Goal: Transaction & Acquisition: Purchase product/service

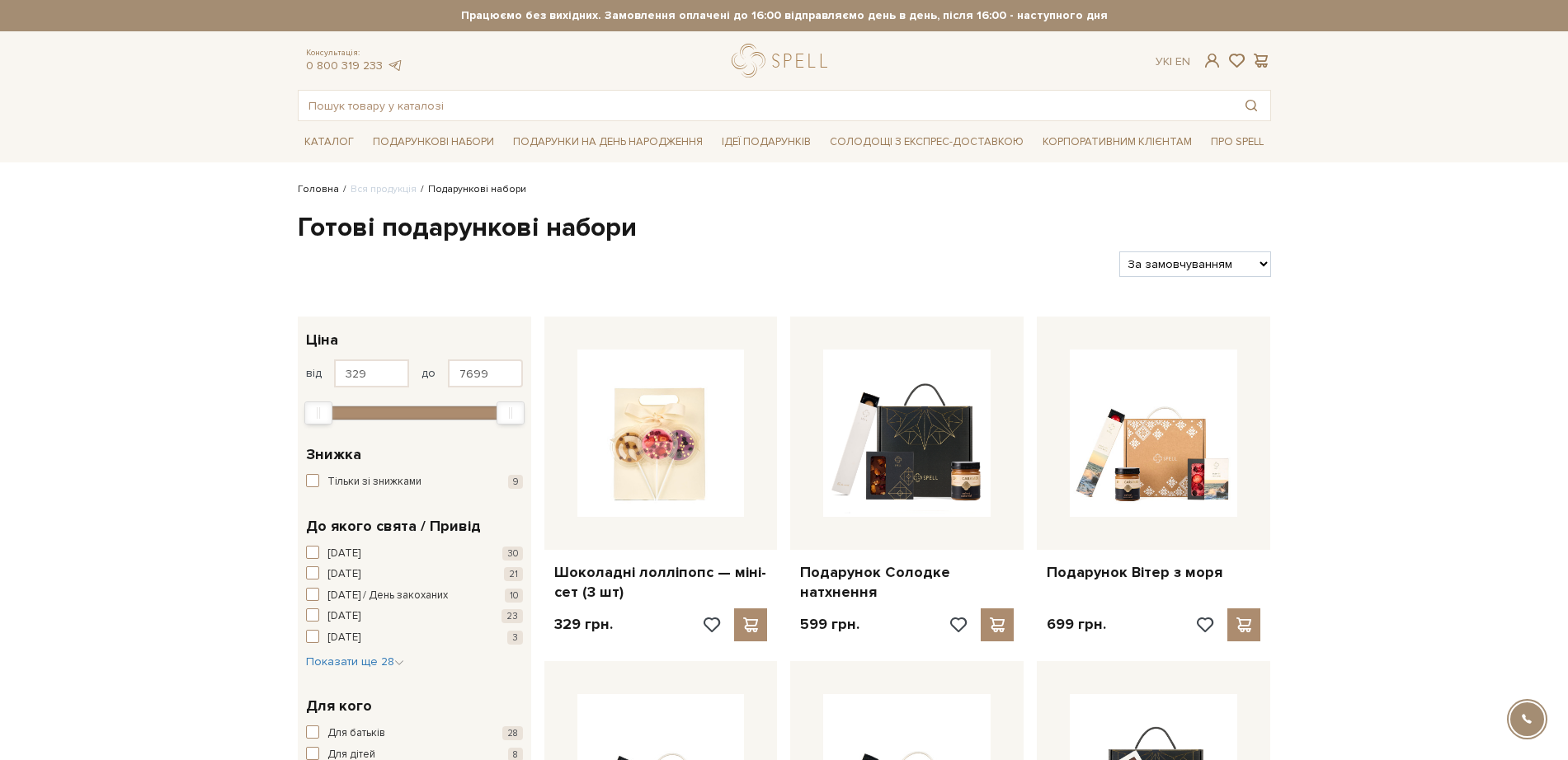
click at [317, 190] on link "Головна" at bounding box center [319, 189] width 41 height 12
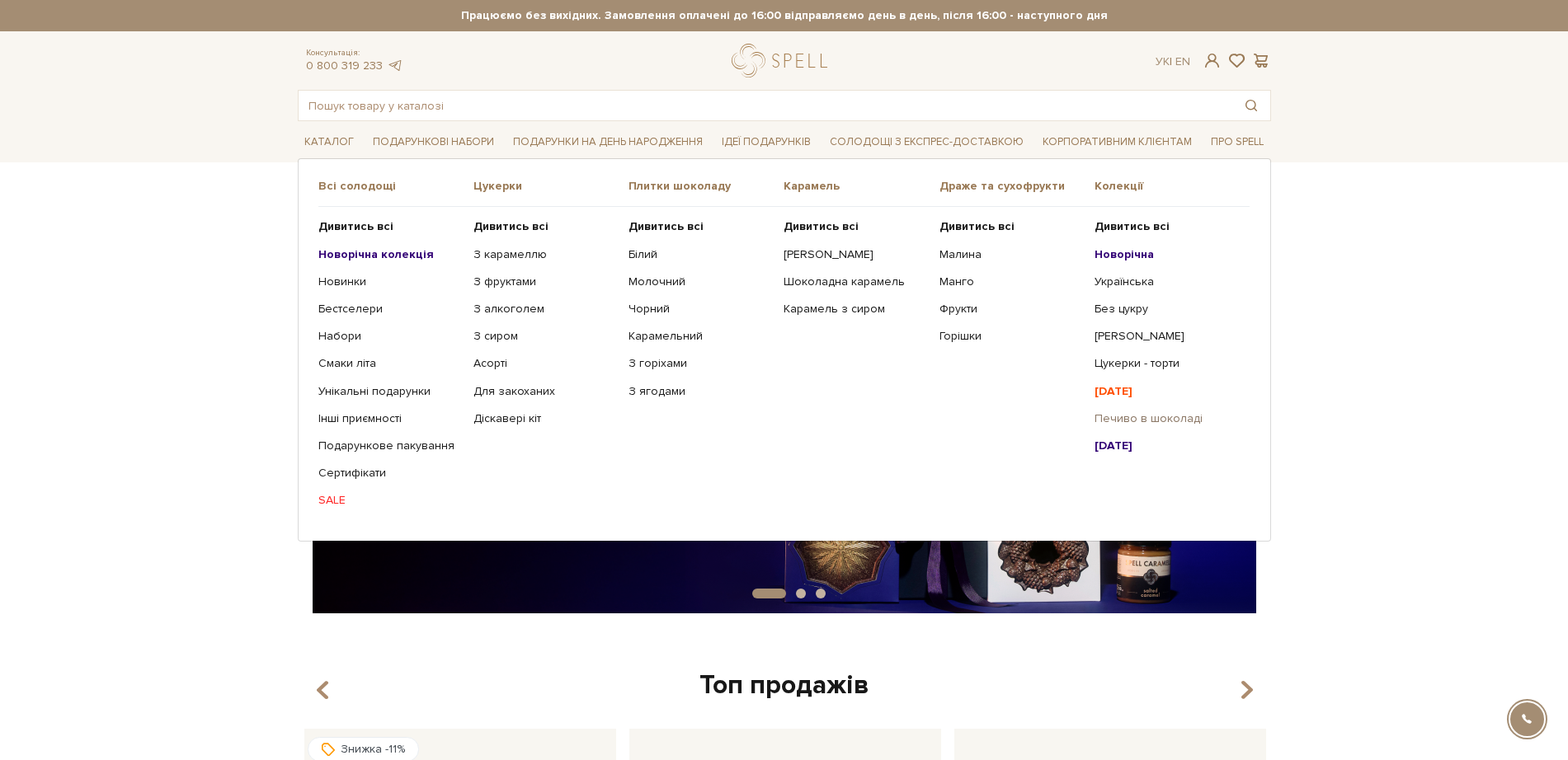
click at [1128, 413] on link "Печиво в шоколаді" at bounding box center [1166, 419] width 142 height 15
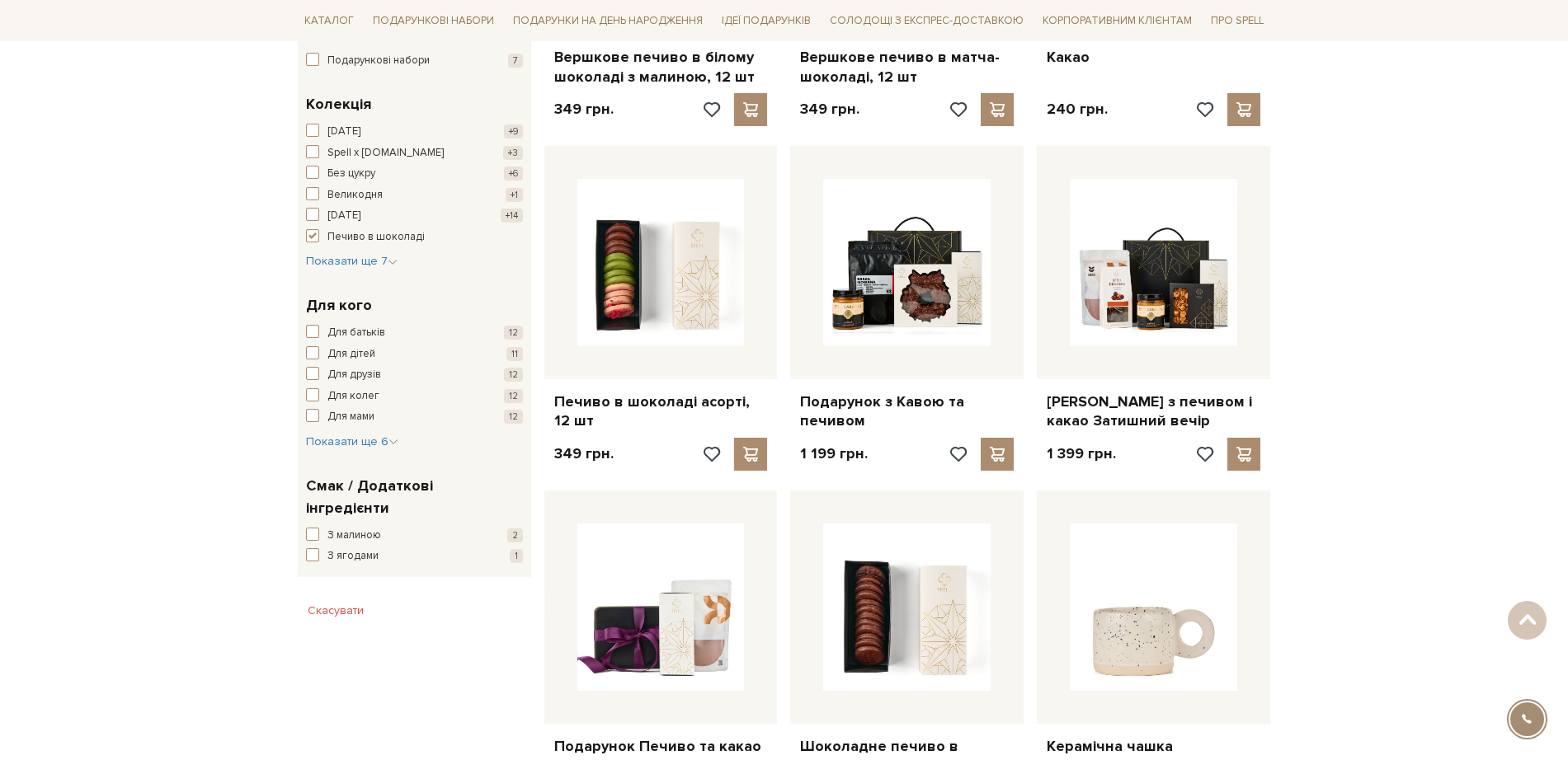
scroll to position [825, 0]
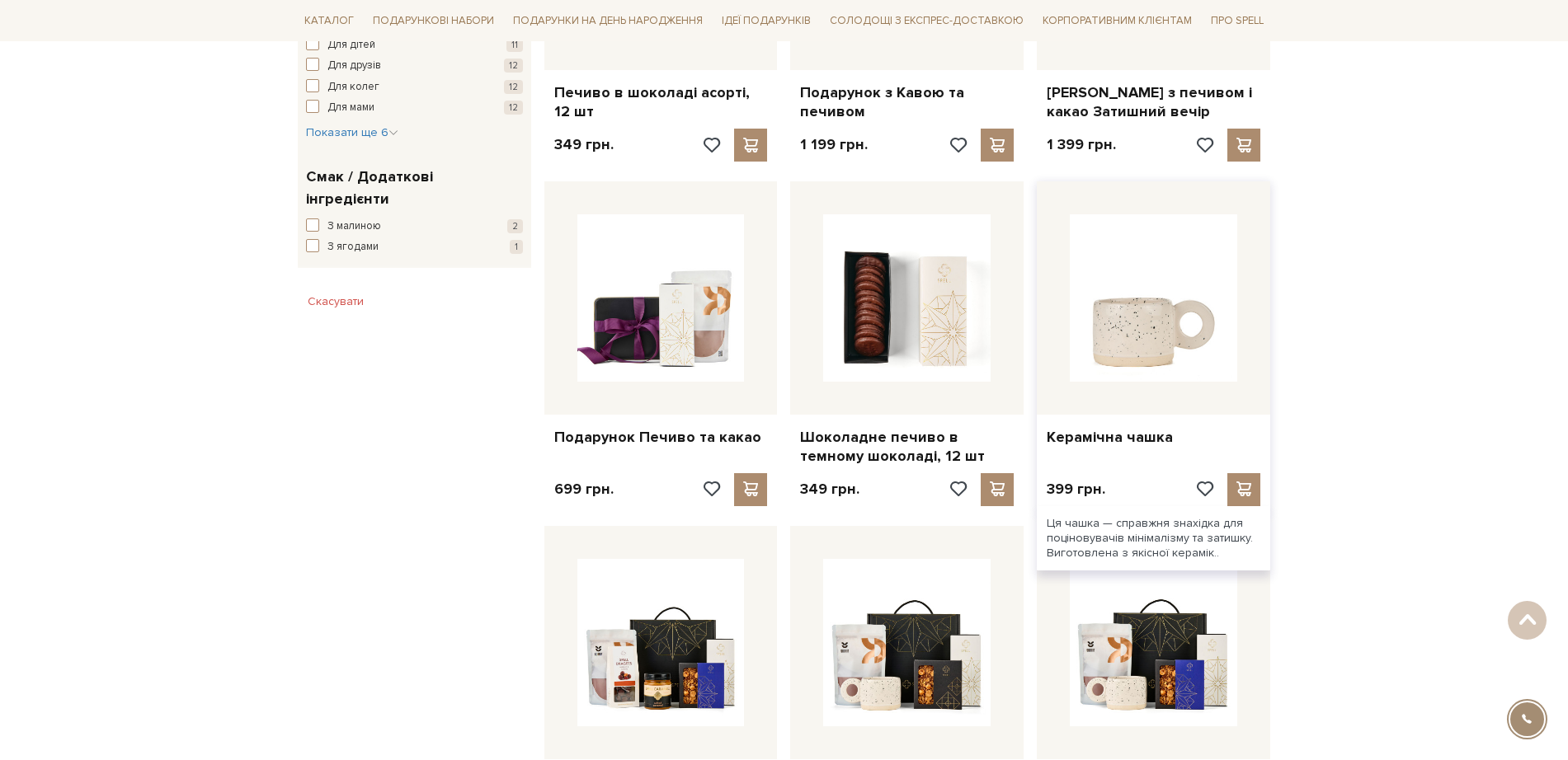
click at [1159, 332] on img at bounding box center [1153, 298] width 167 height 167
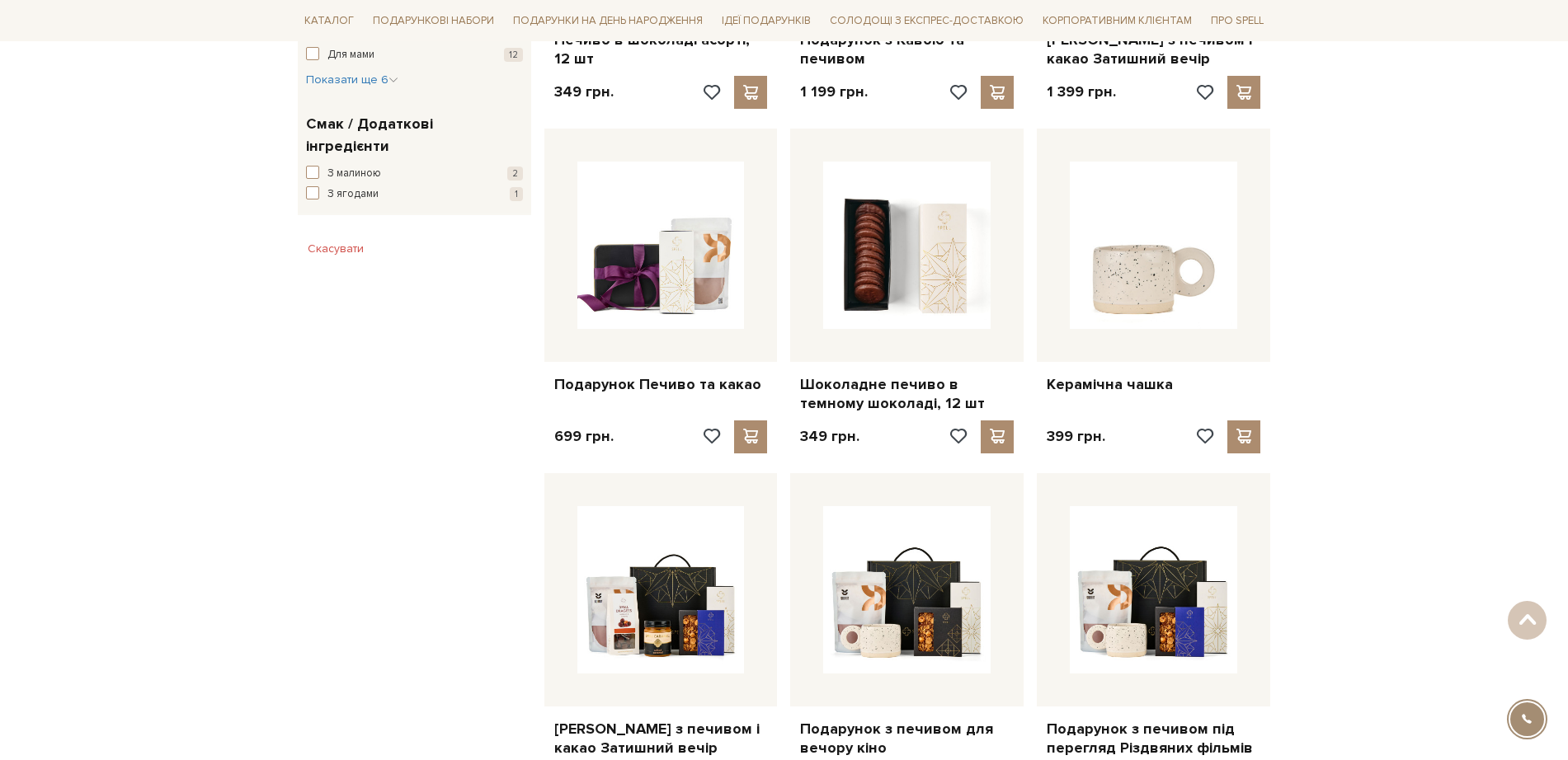
scroll to position [926, 0]
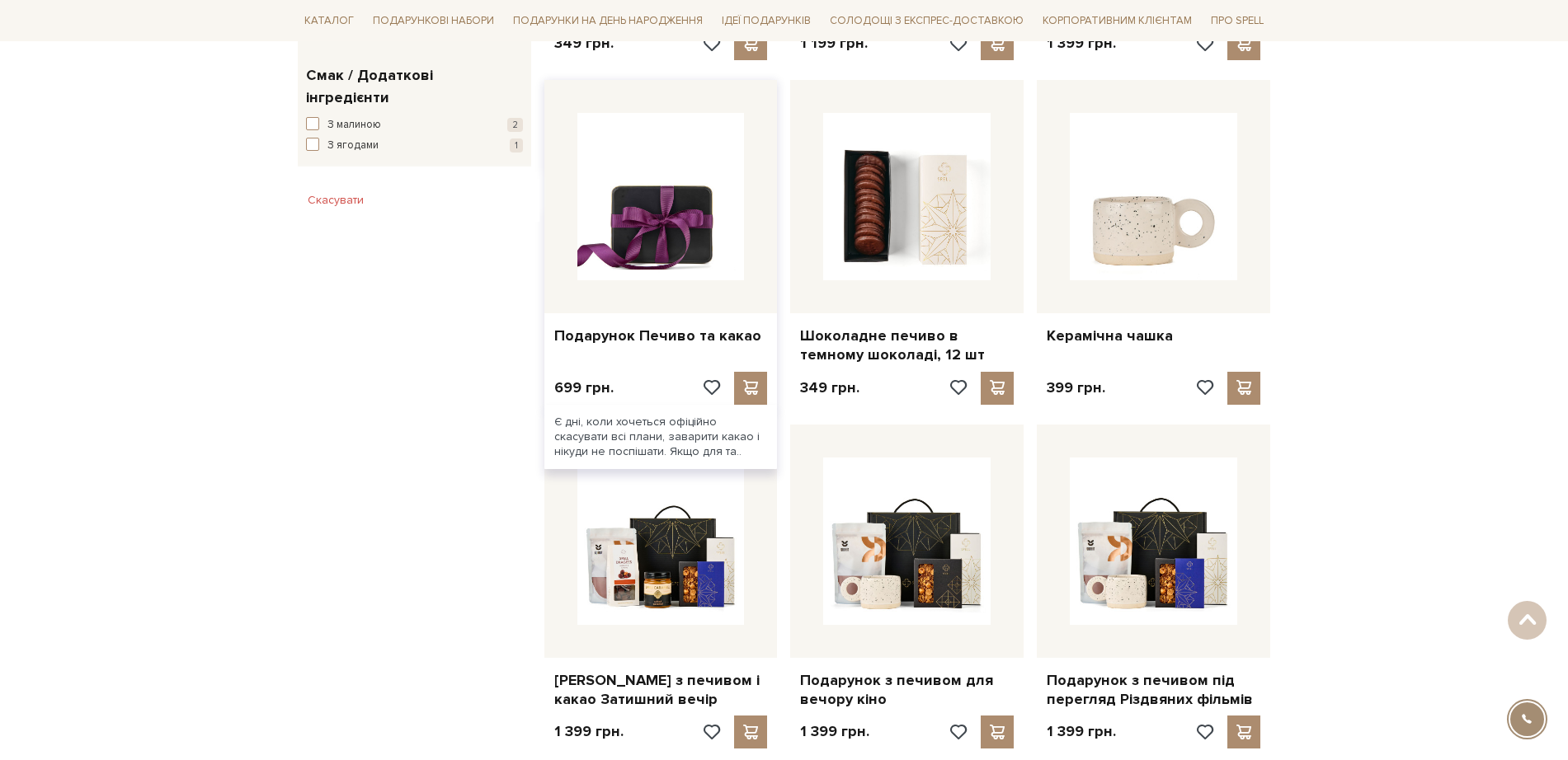
click at [641, 194] on img at bounding box center [661, 196] width 167 height 167
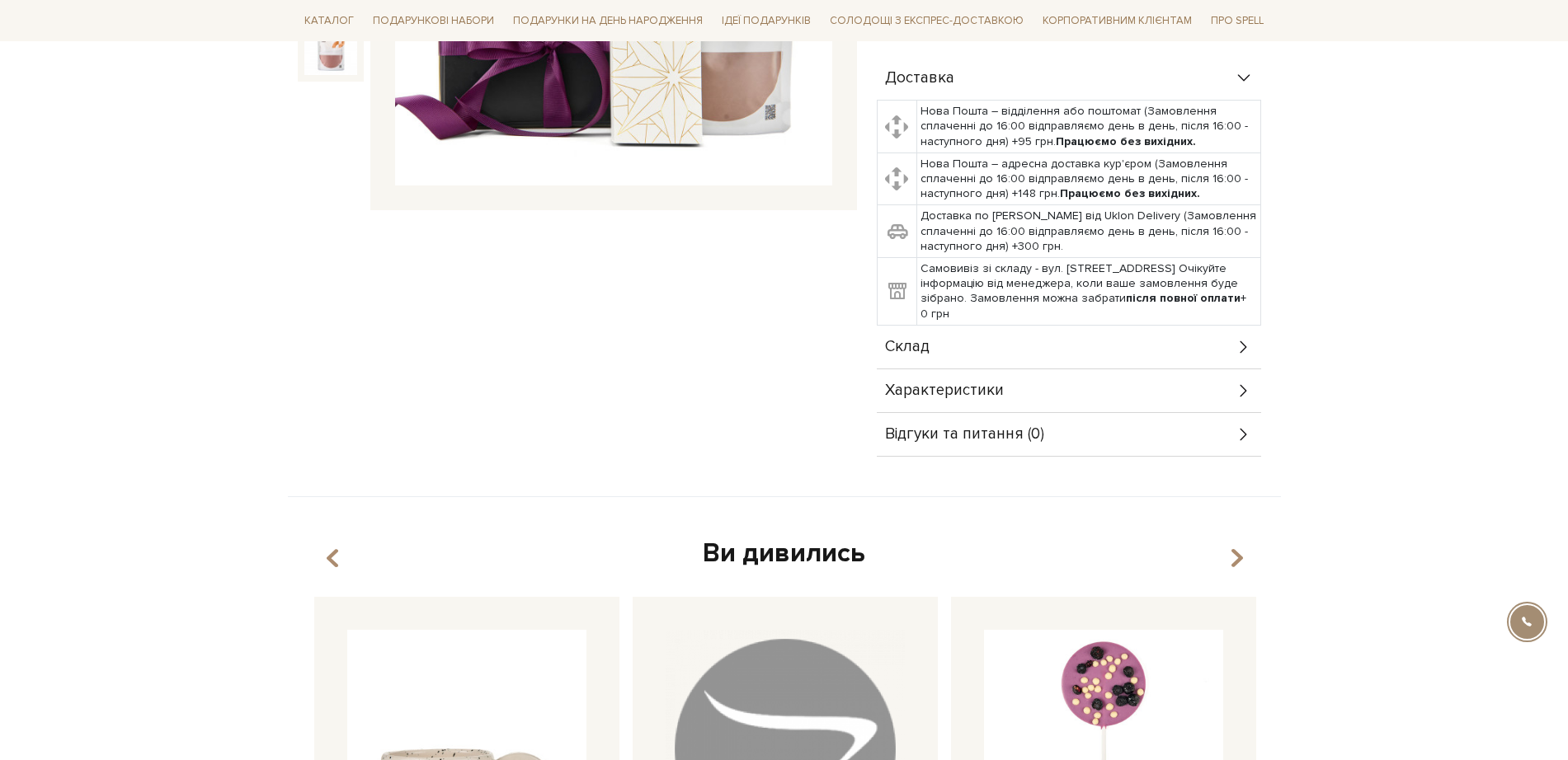
scroll to position [516, 0]
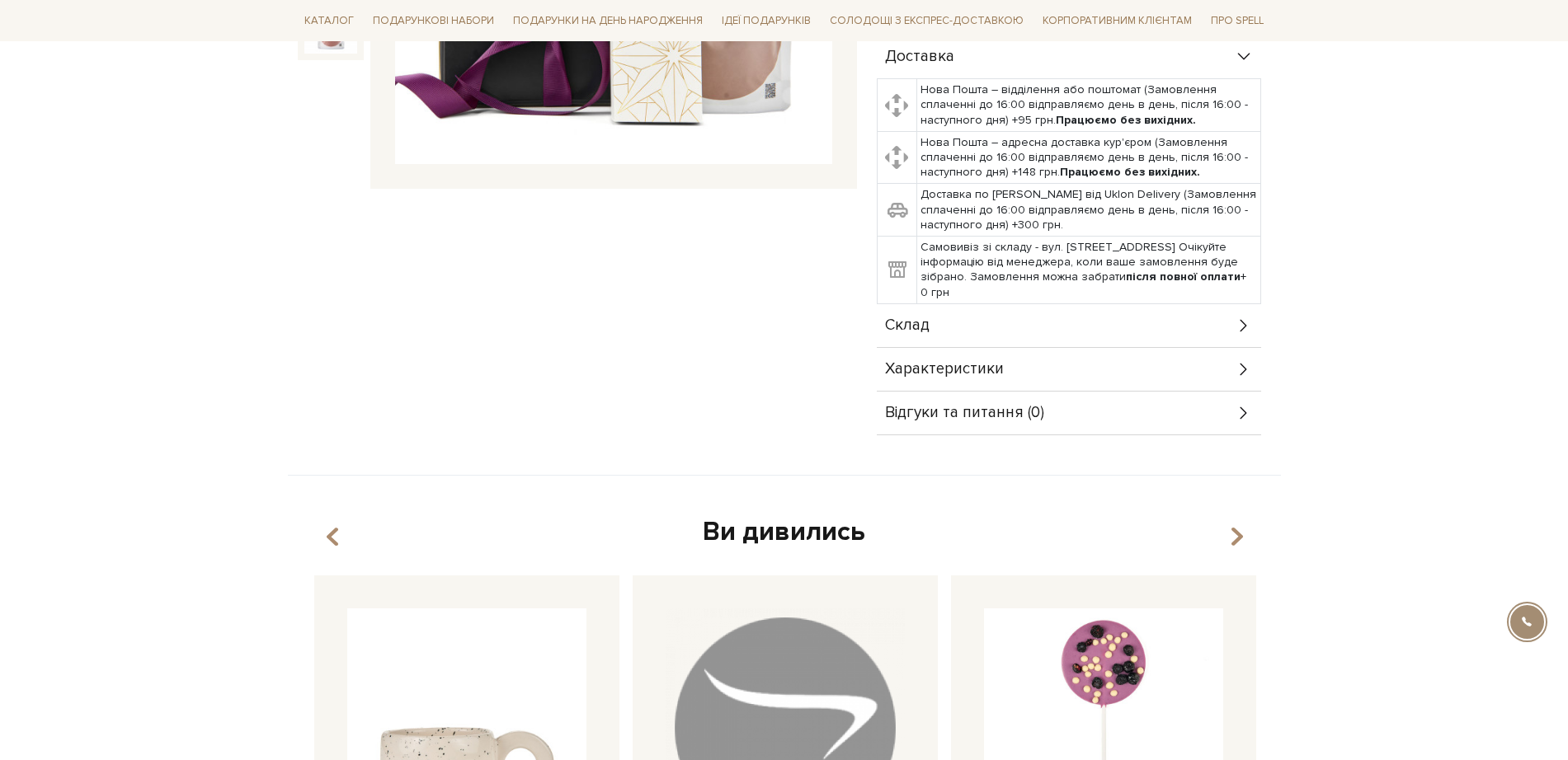
click at [1224, 329] on div "Склад" at bounding box center [1069, 326] width 384 height 43
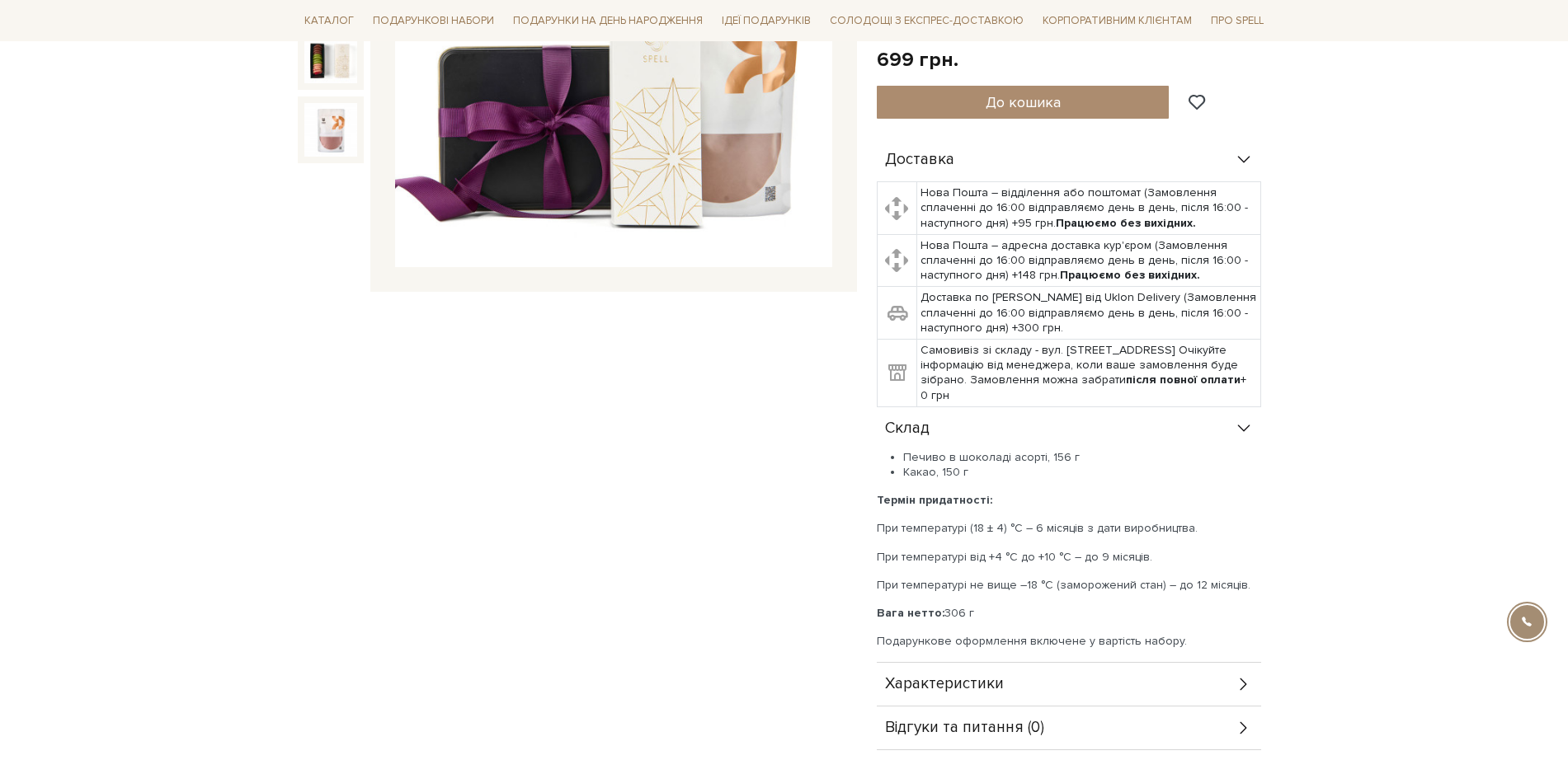
scroll to position [516, 0]
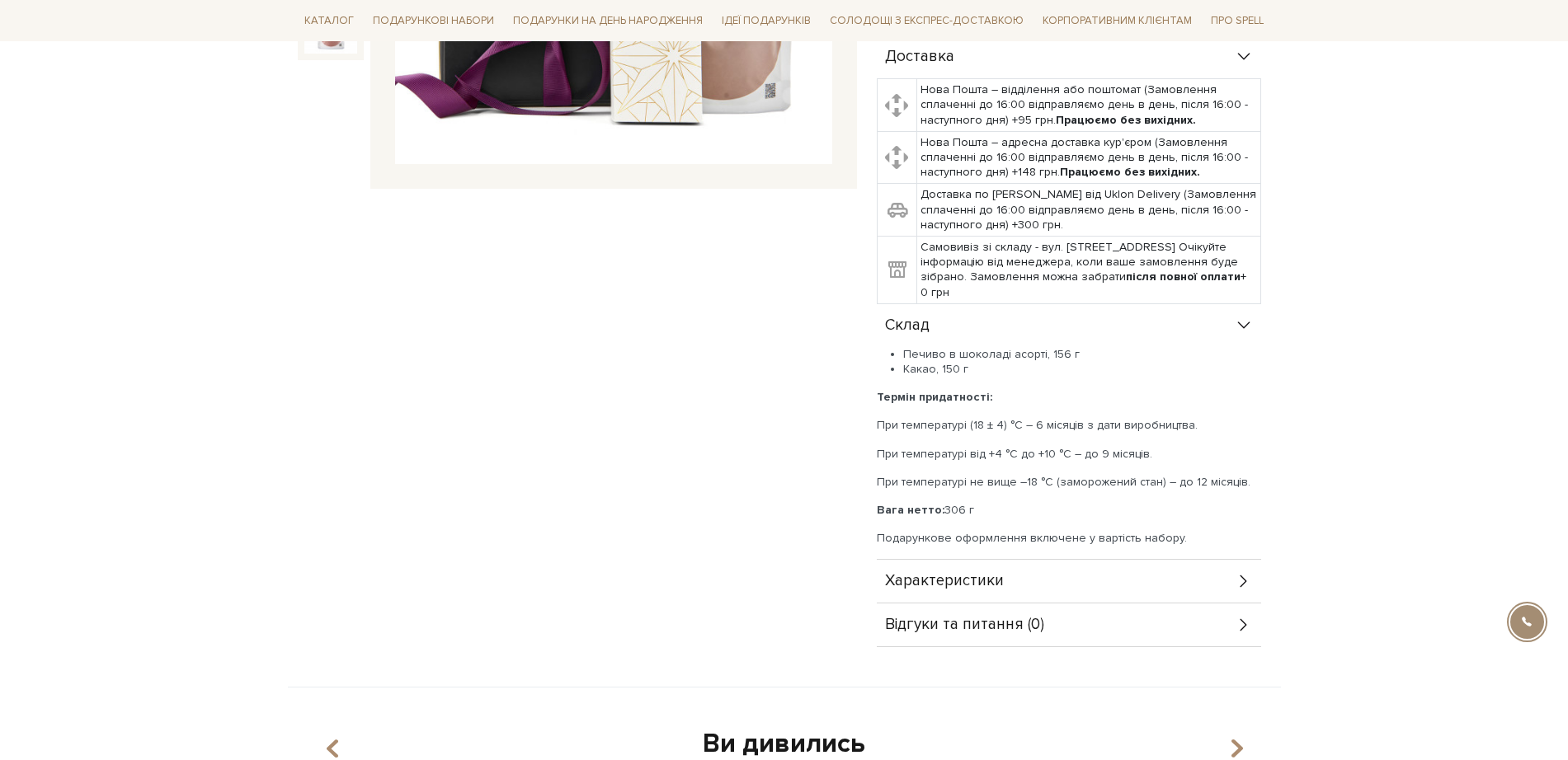
click at [1195, 572] on div "Характеристики" at bounding box center [1069, 581] width 384 height 43
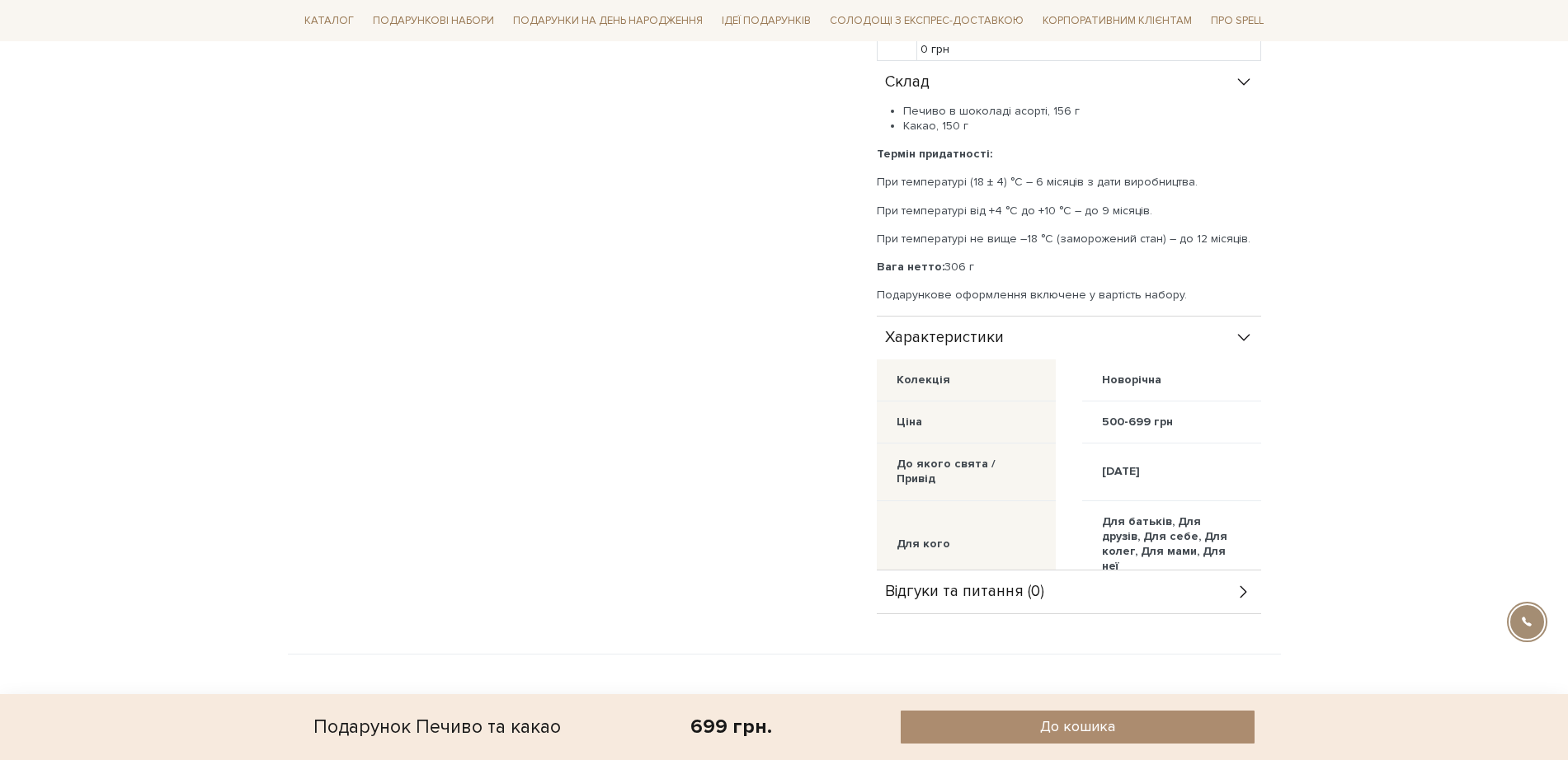
scroll to position [722, 0]
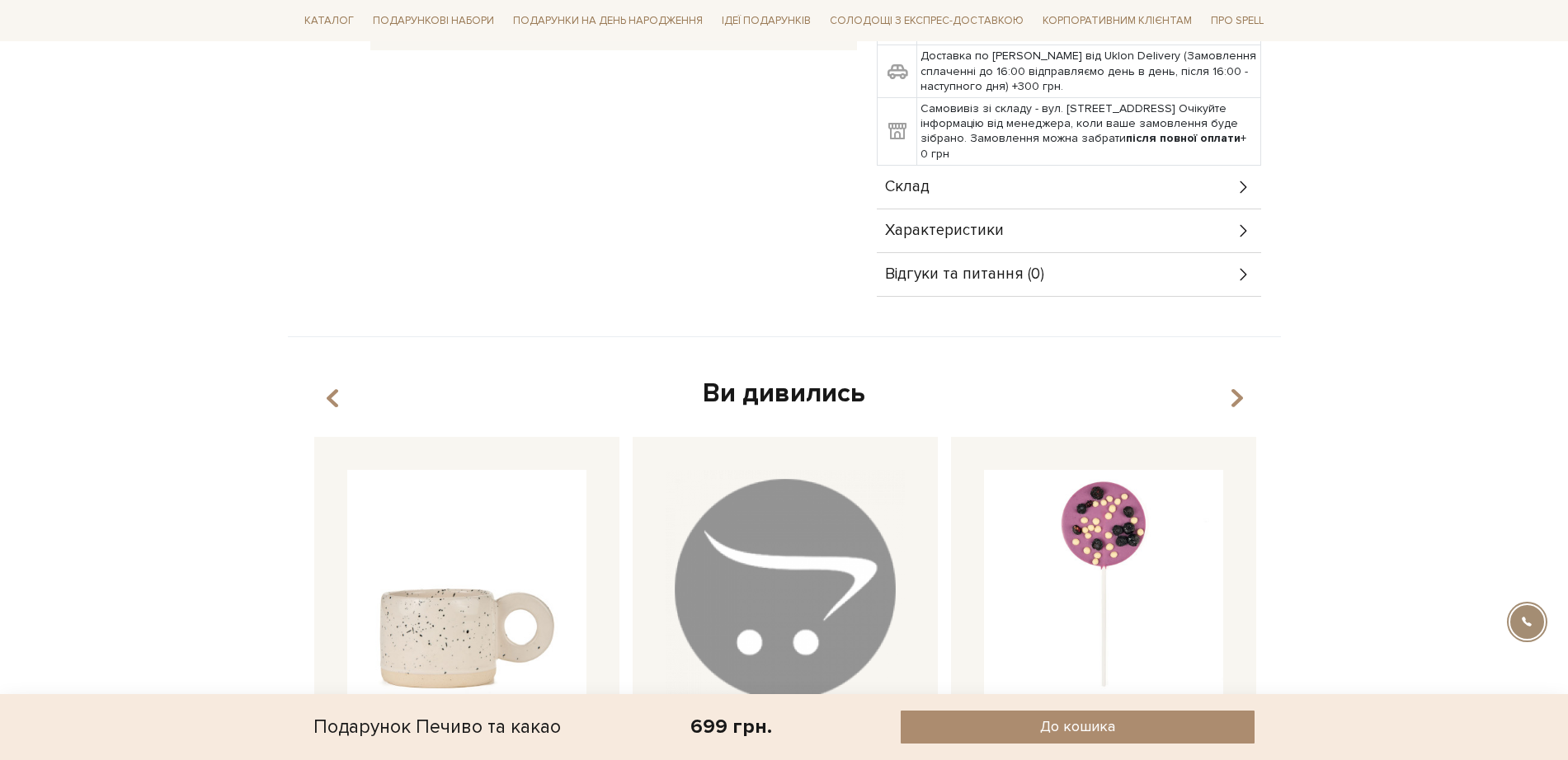
scroll to position [618, 0]
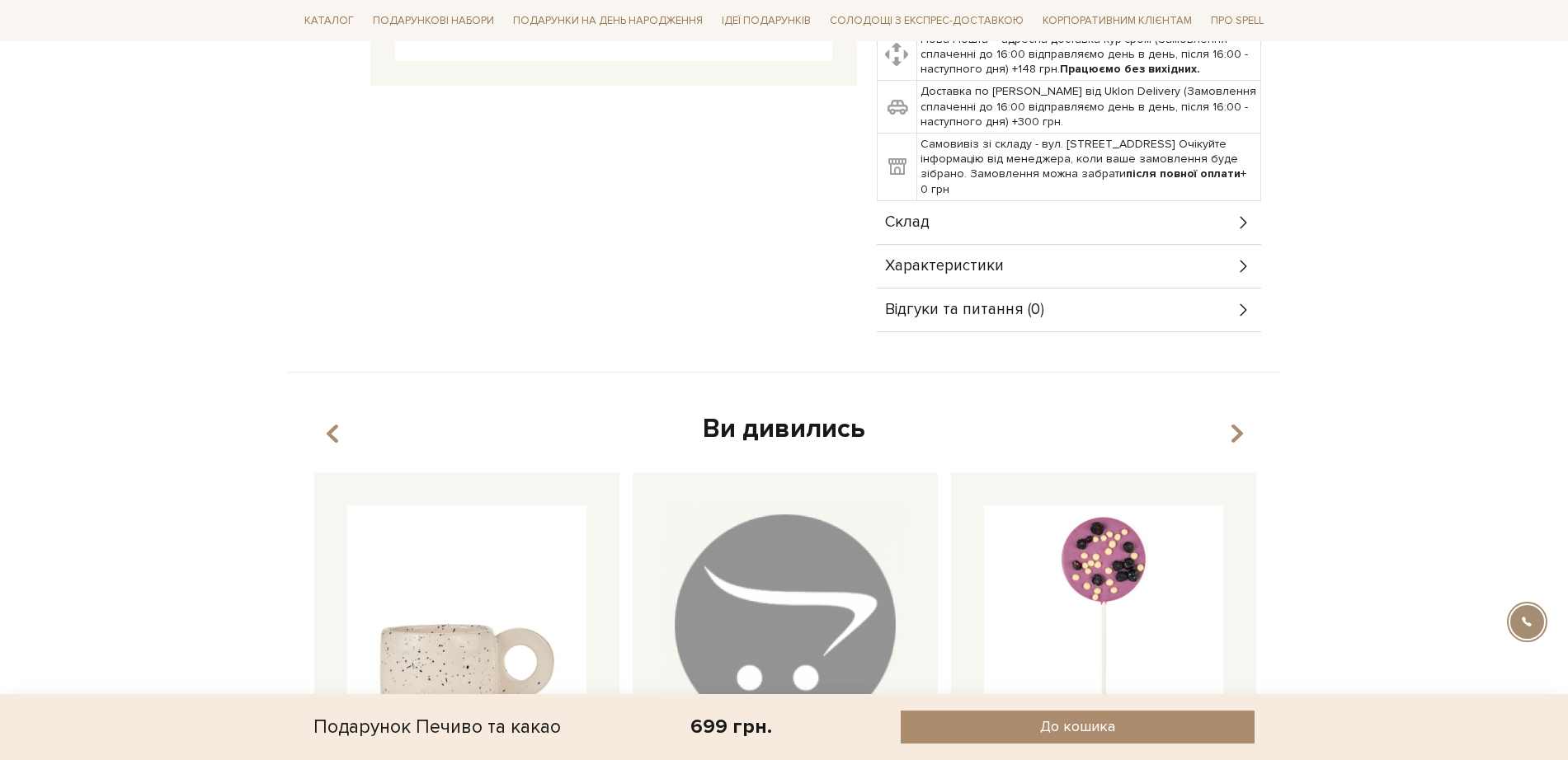
click at [1247, 214] on icon at bounding box center [1243, 223] width 18 height 18
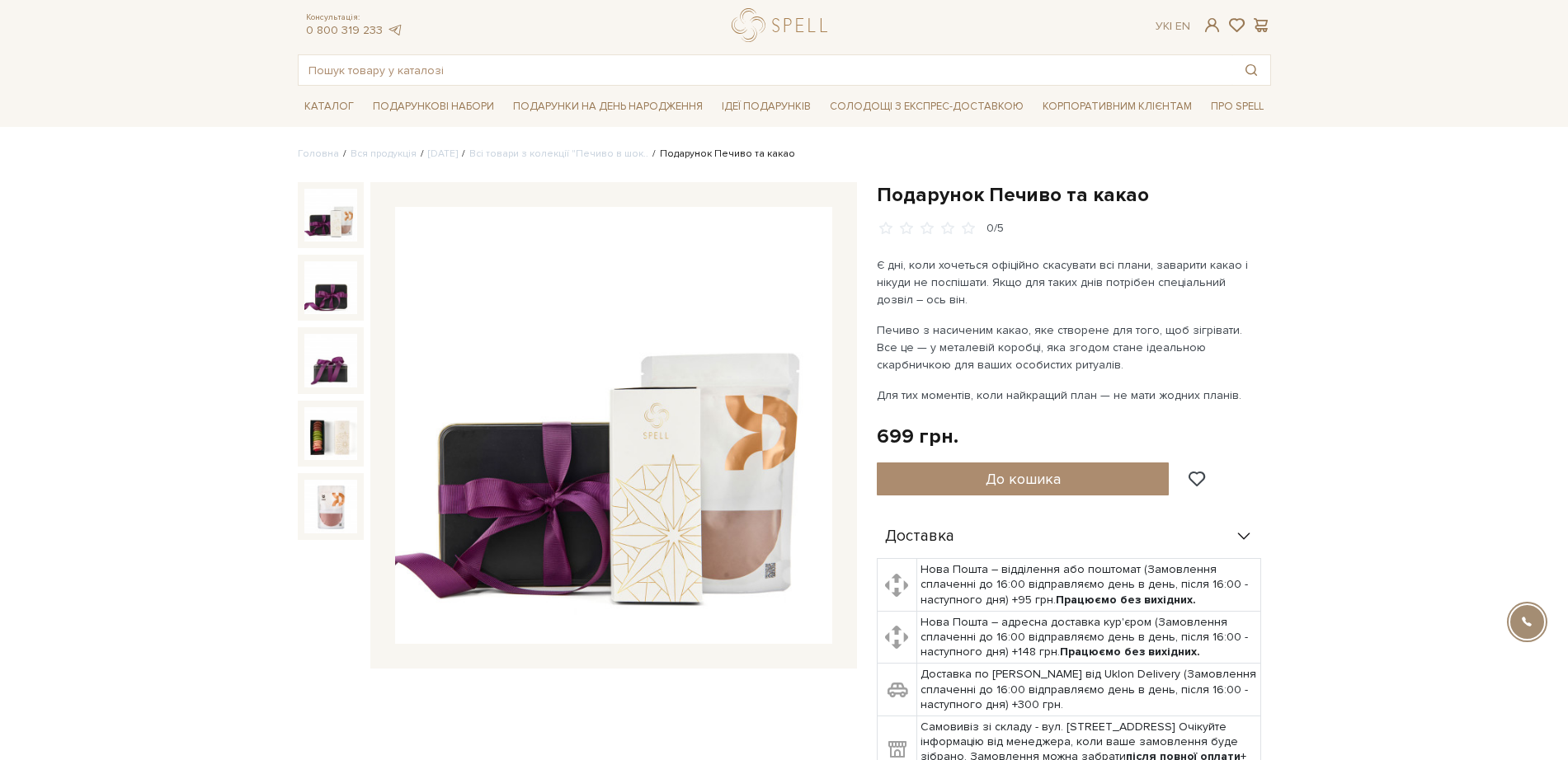
scroll to position [0, 0]
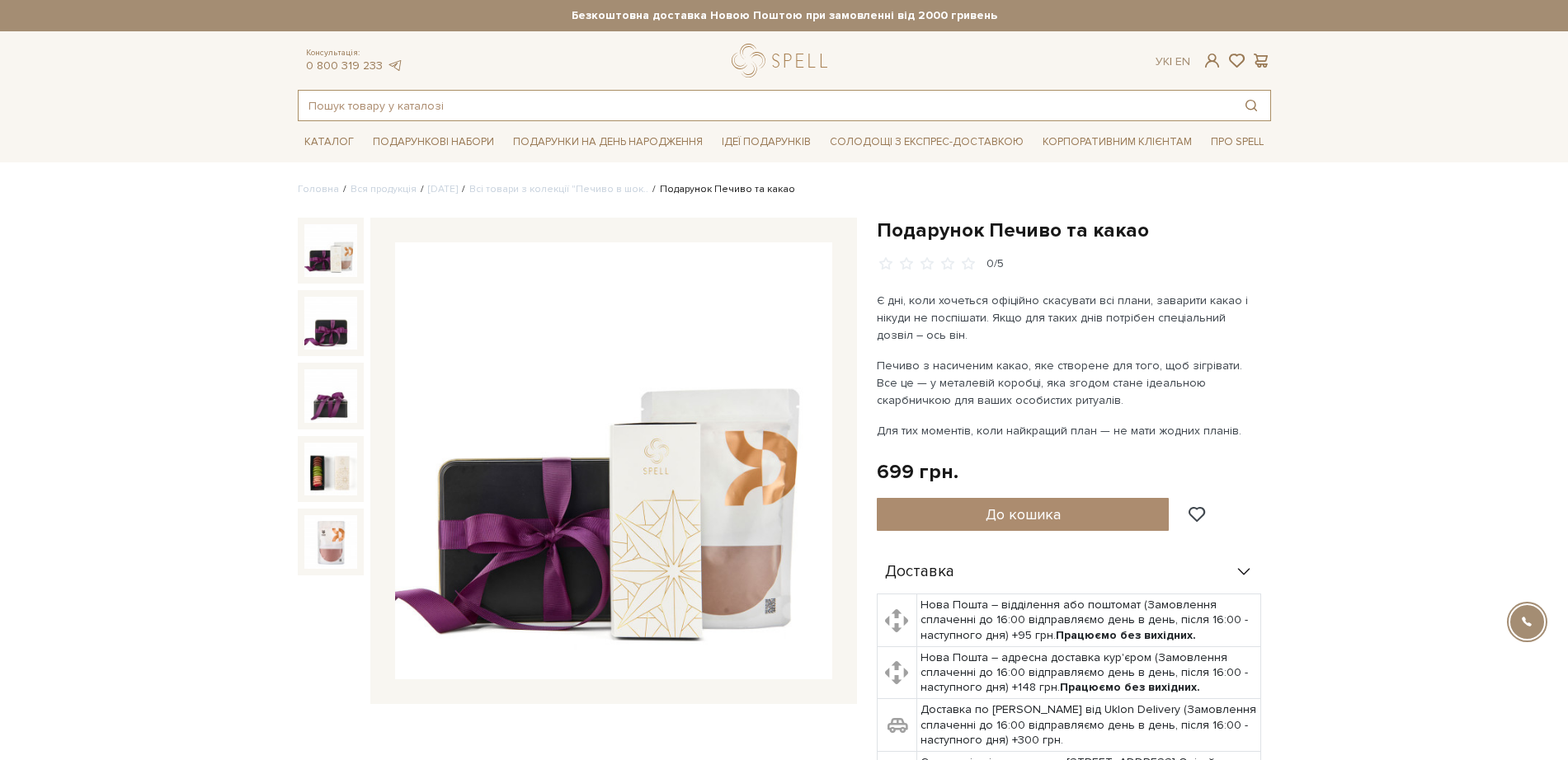
click at [458, 94] on input "text" at bounding box center [766, 106] width 934 height 30
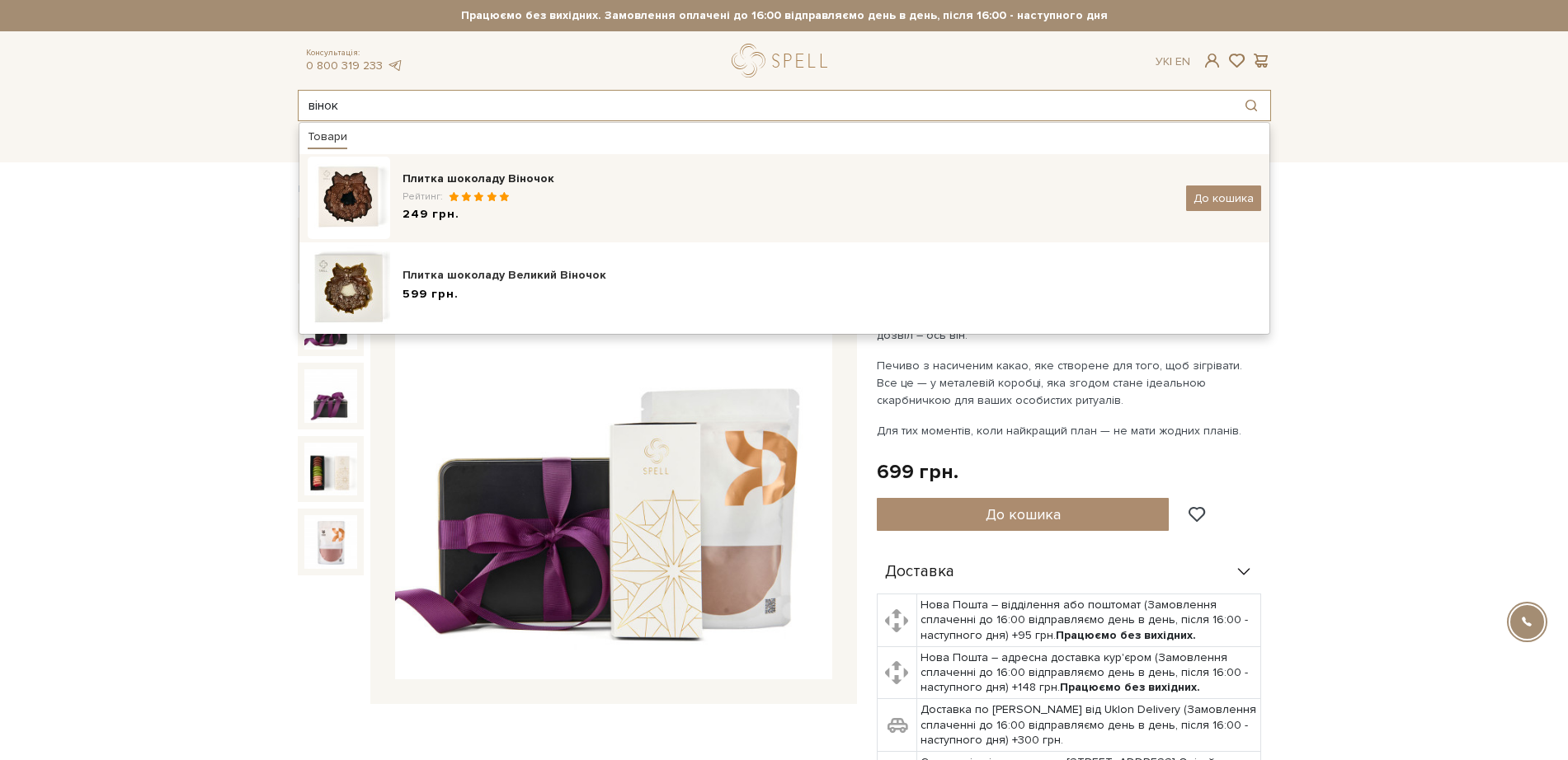
type input "вінок"
click at [360, 188] on img at bounding box center [349, 198] width 83 height 83
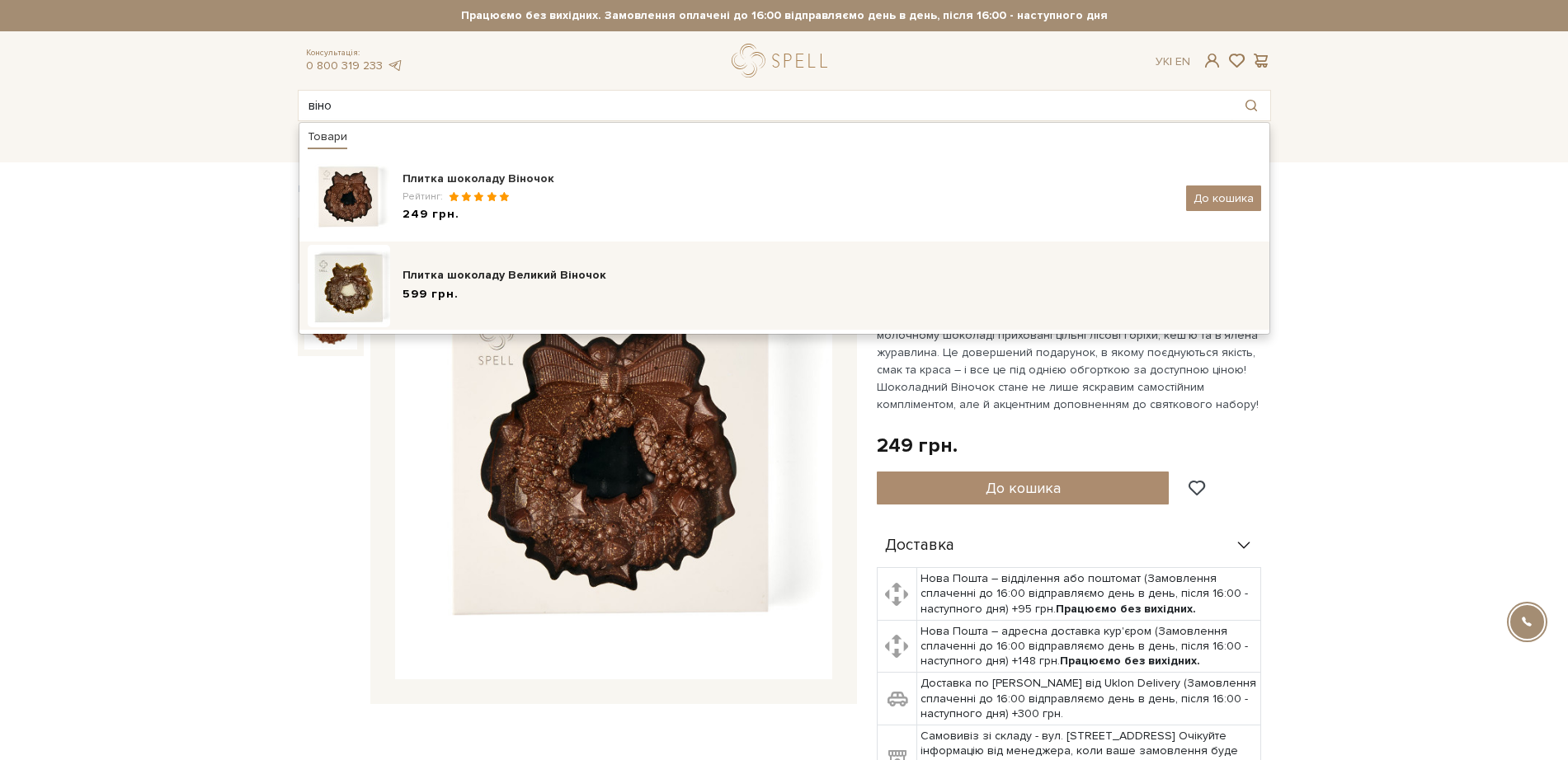
type input "віно"
click at [408, 276] on div "Плитка шоколаду Великий Віночок" at bounding box center [831, 276] width 859 height 17
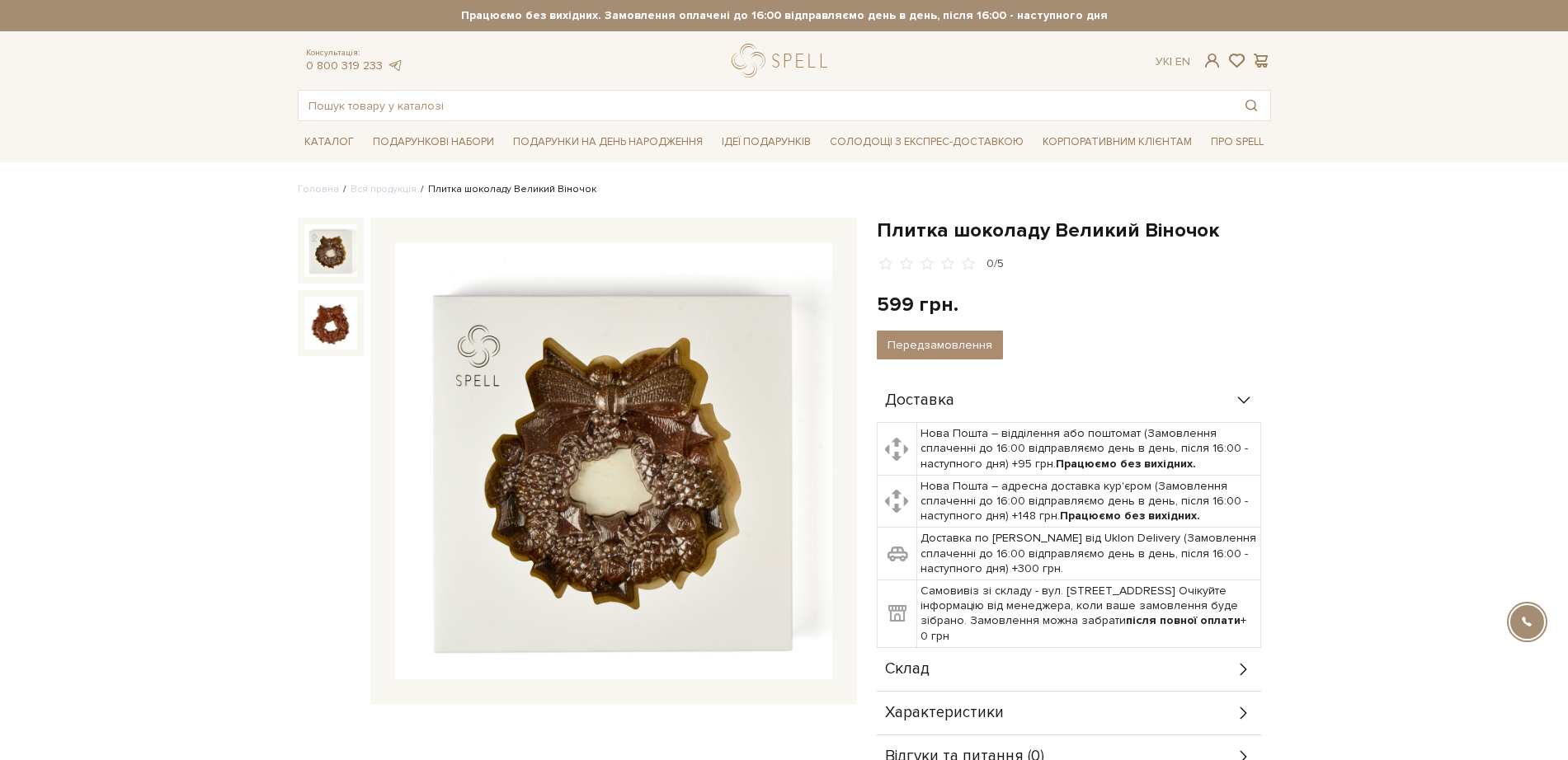
click at [661, 399] on img at bounding box center [613, 461] width 437 height 437
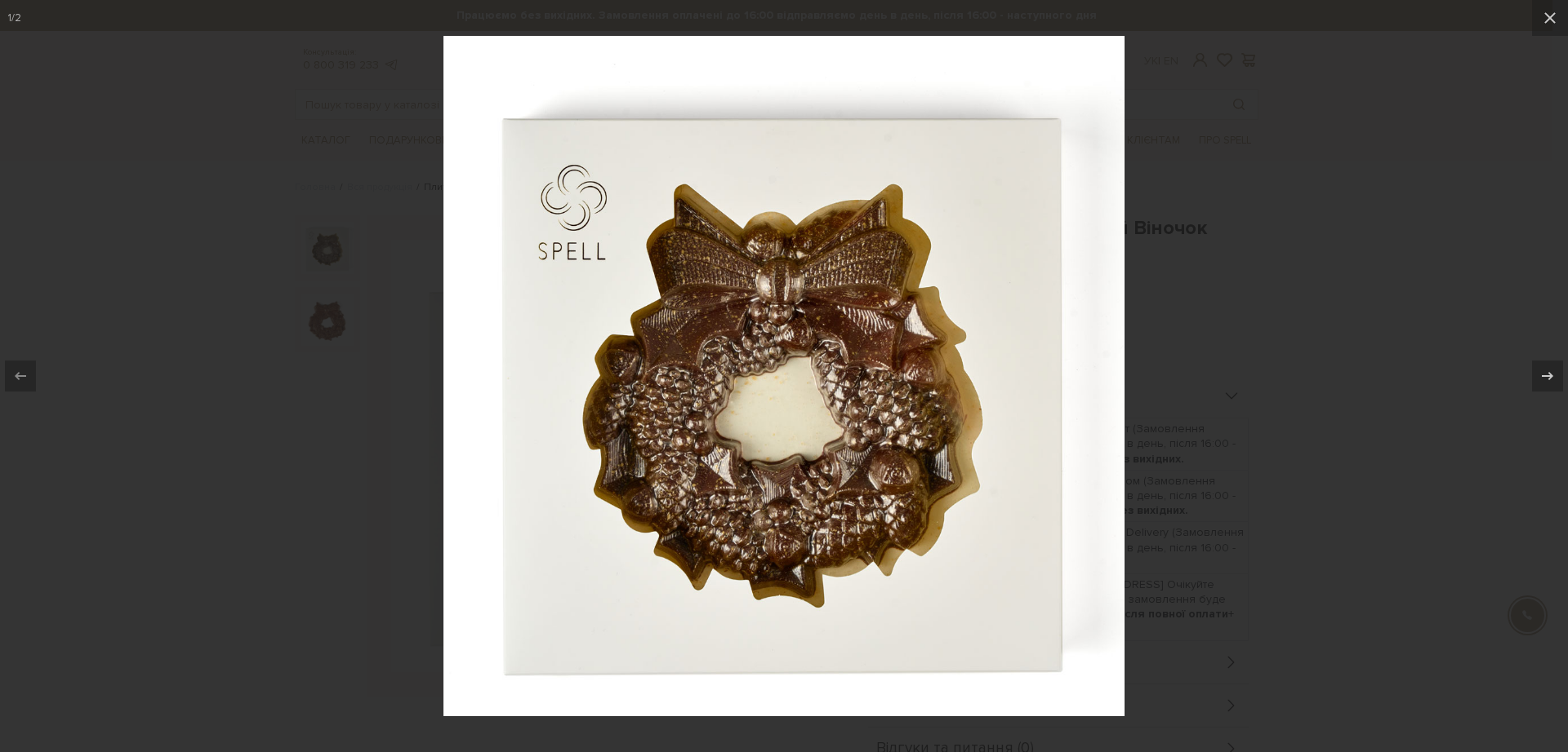
click at [200, 301] on div at bounding box center [784, 376] width 1568 height 752
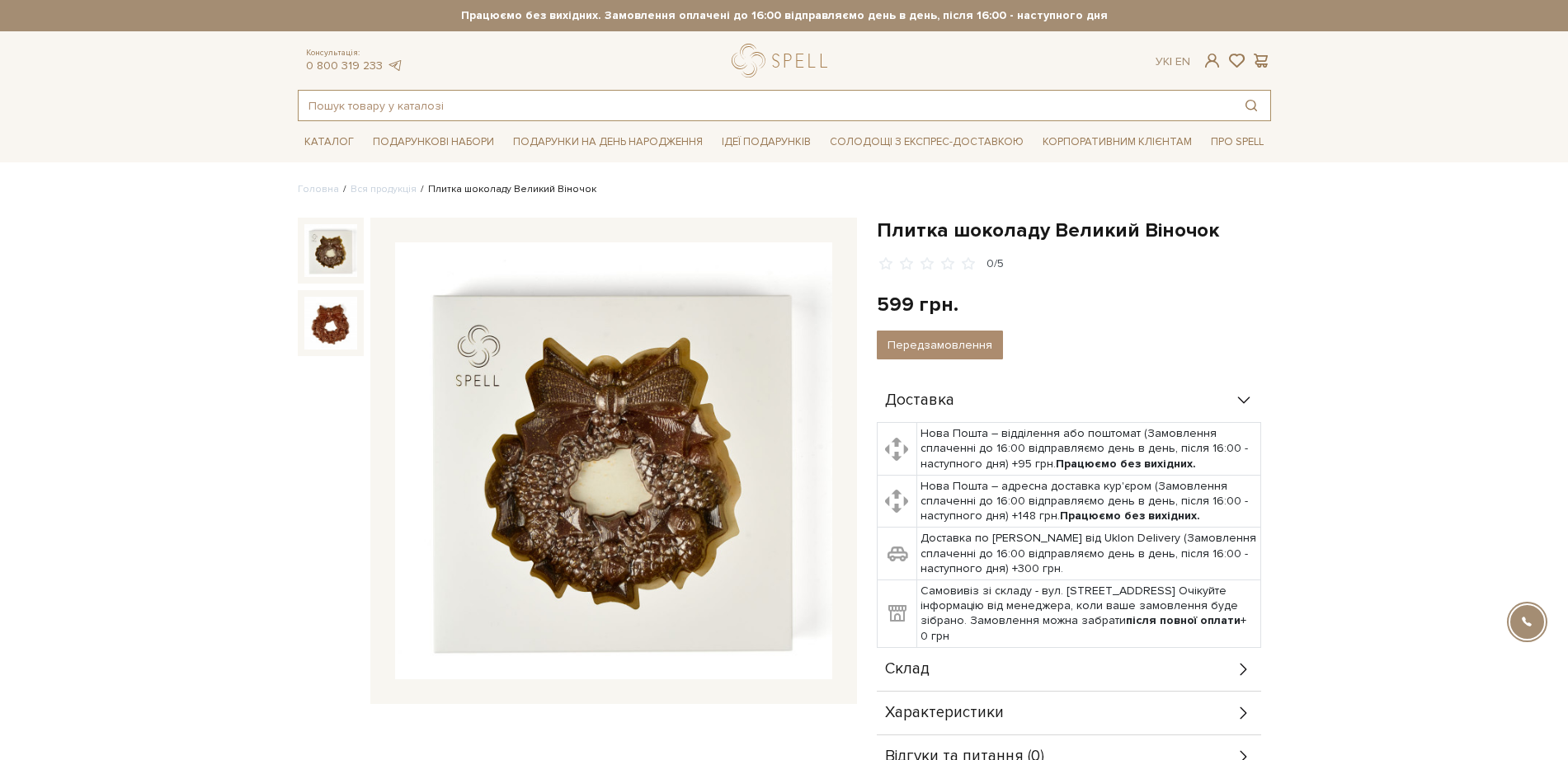
click at [413, 107] on input "text" at bounding box center [766, 106] width 934 height 30
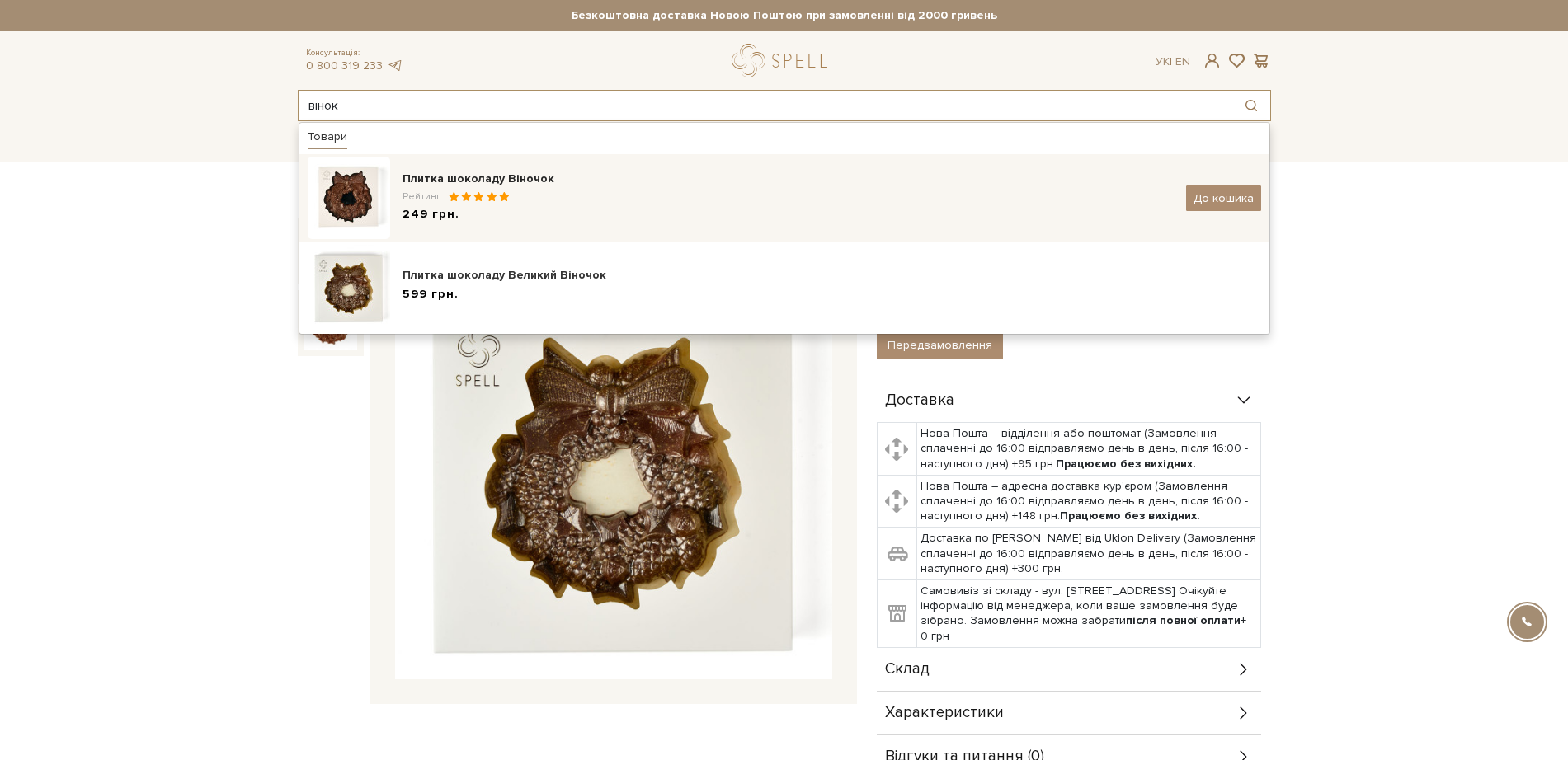
type input "вінок"
click at [443, 172] on div "Плитка шоколаду Віночок" at bounding box center [787, 179] width 771 height 17
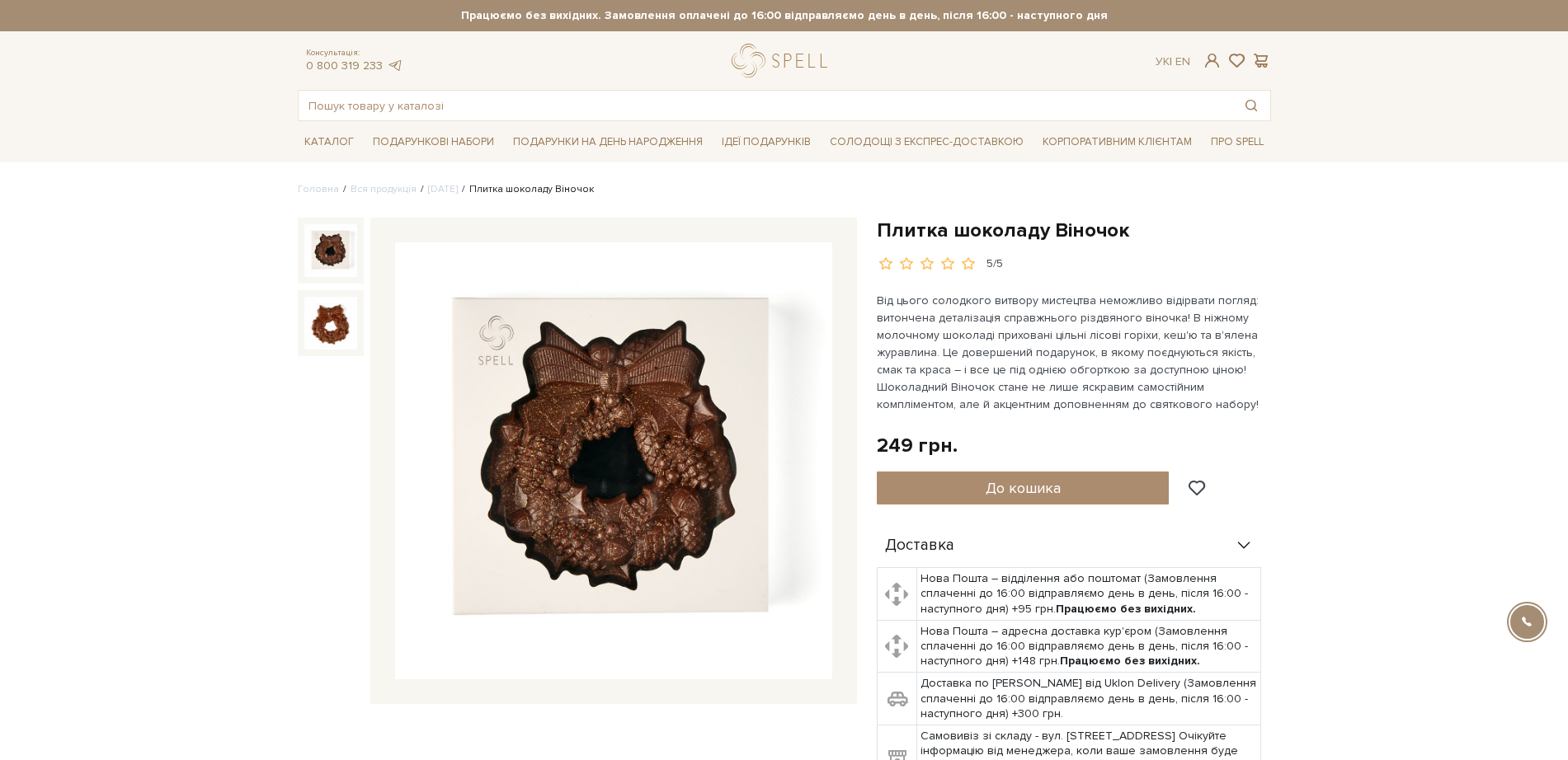
click at [657, 430] on img at bounding box center [613, 461] width 437 height 437
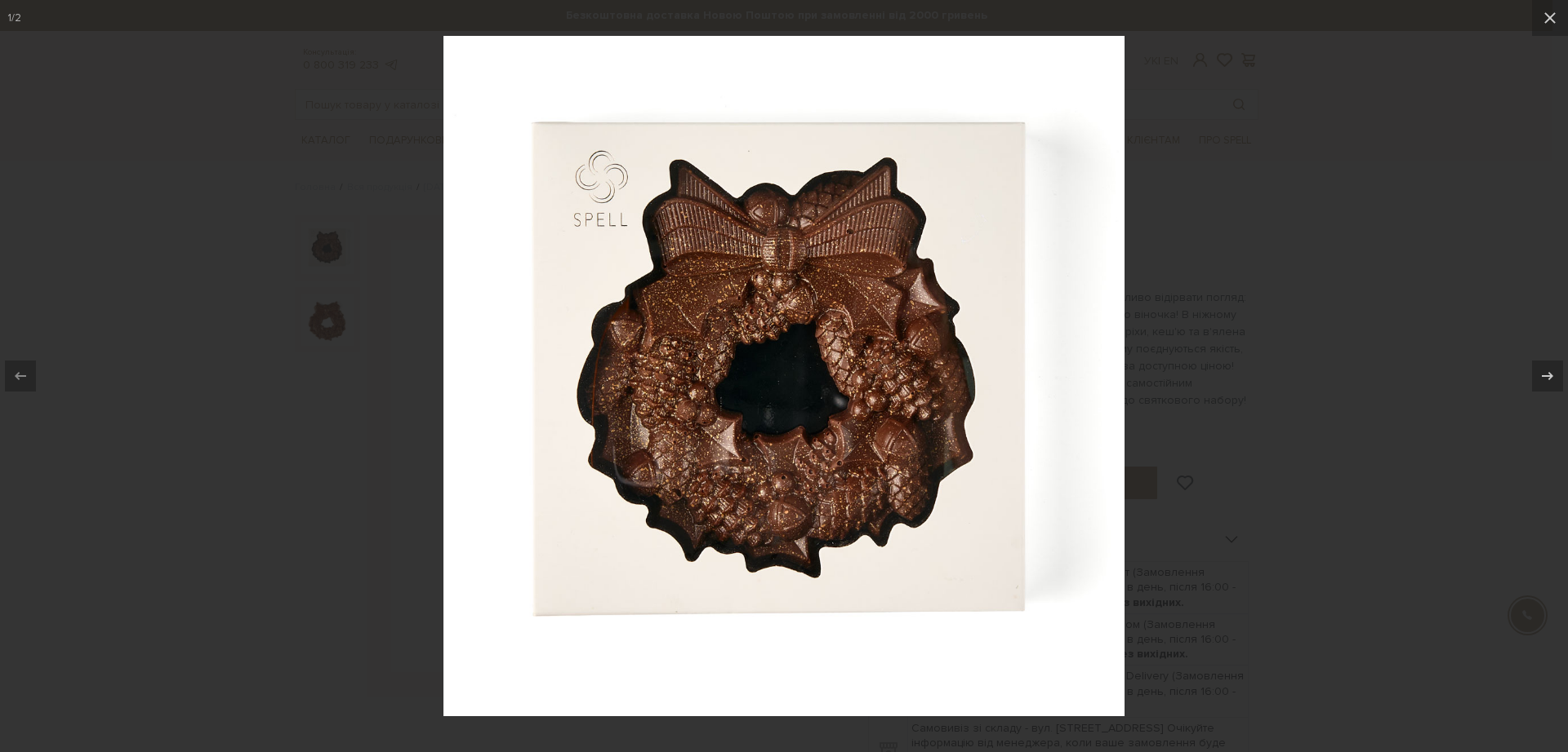
click at [1281, 244] on div at bounding box center [784, 376] width 1568 height 752
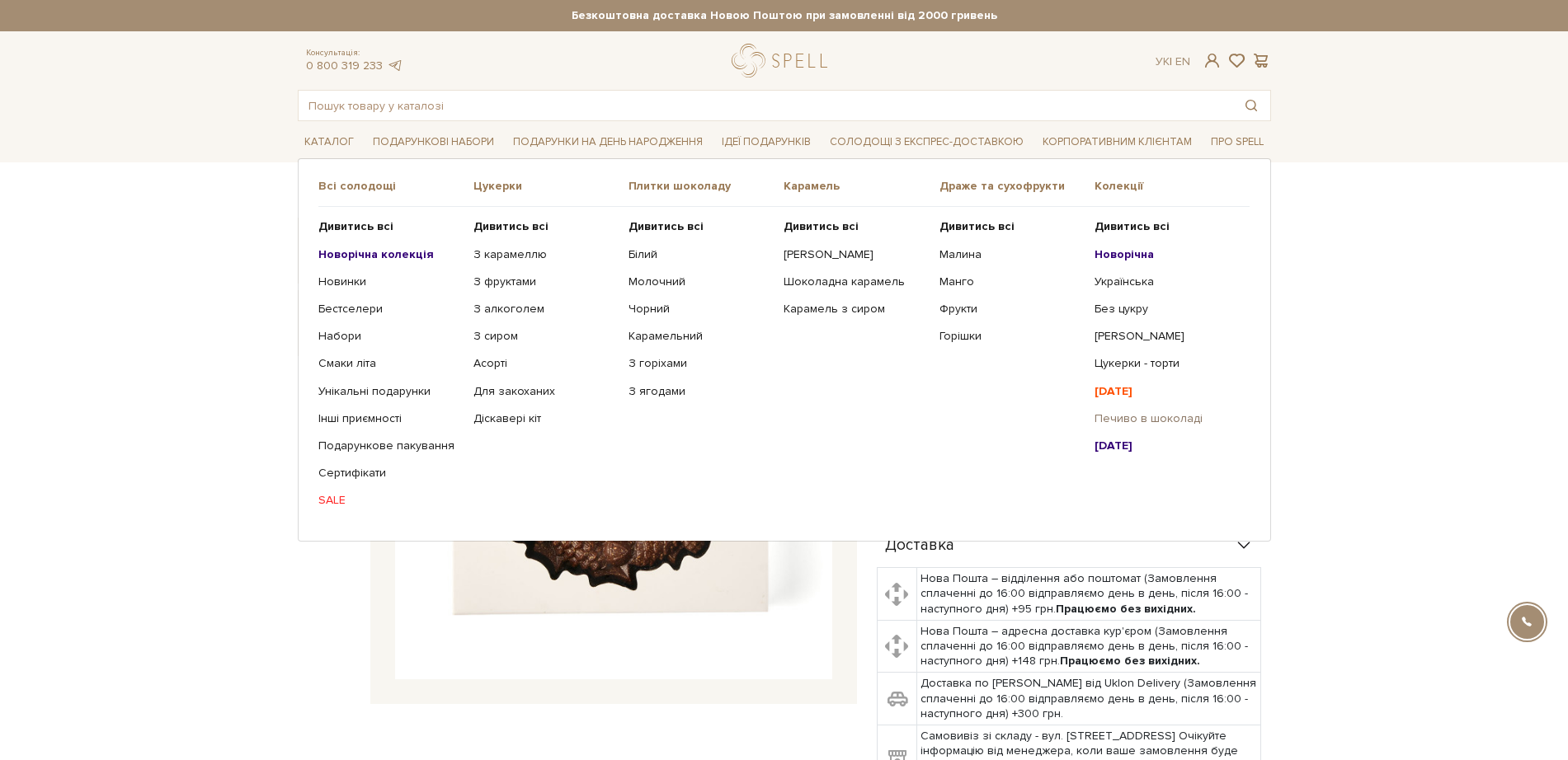
click at [1138, 412] on link "Печиво в шоколаді" at bounding box center [1166, 419] width 142 height 15
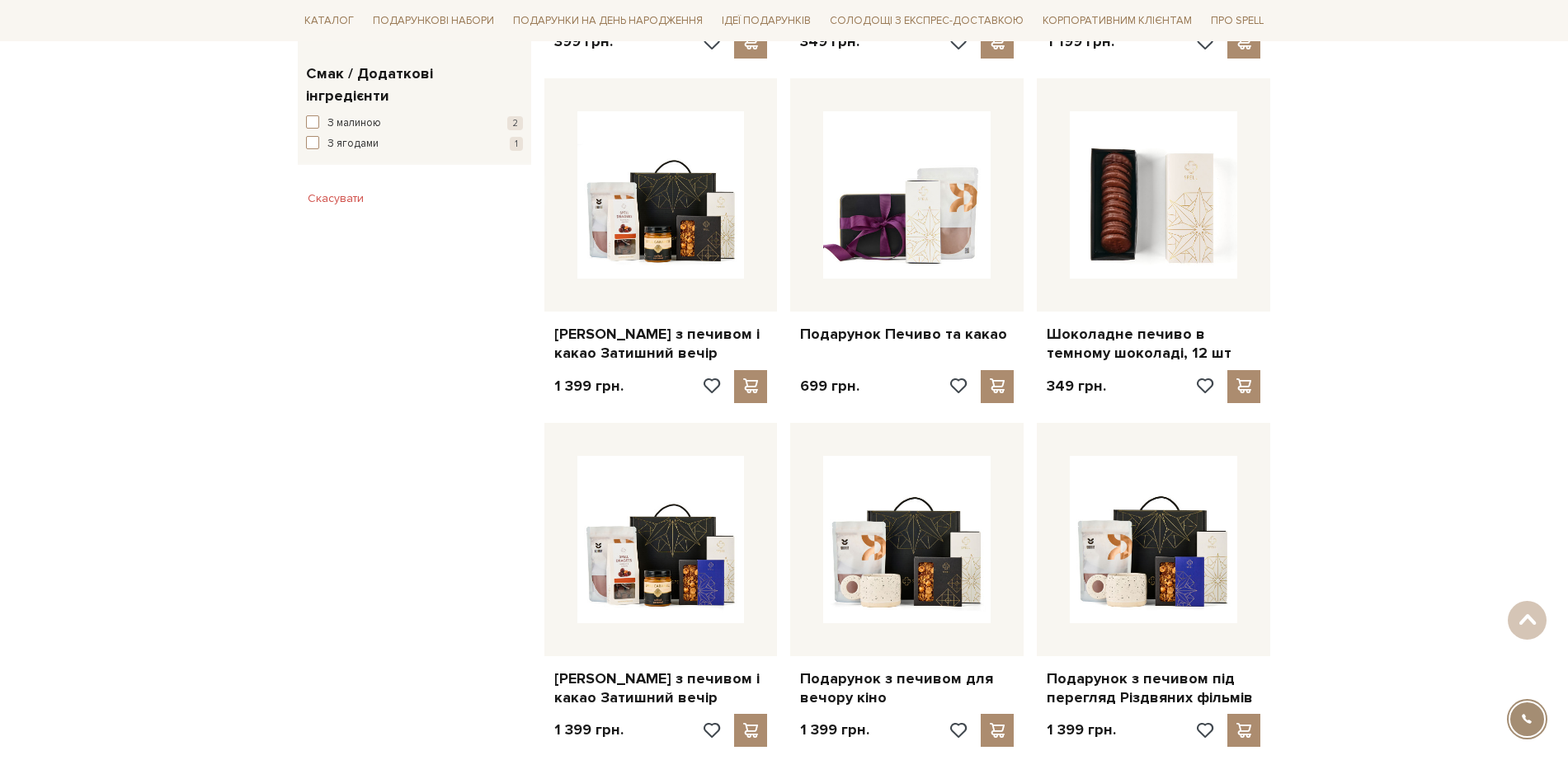
scroll to position [1031, 0]
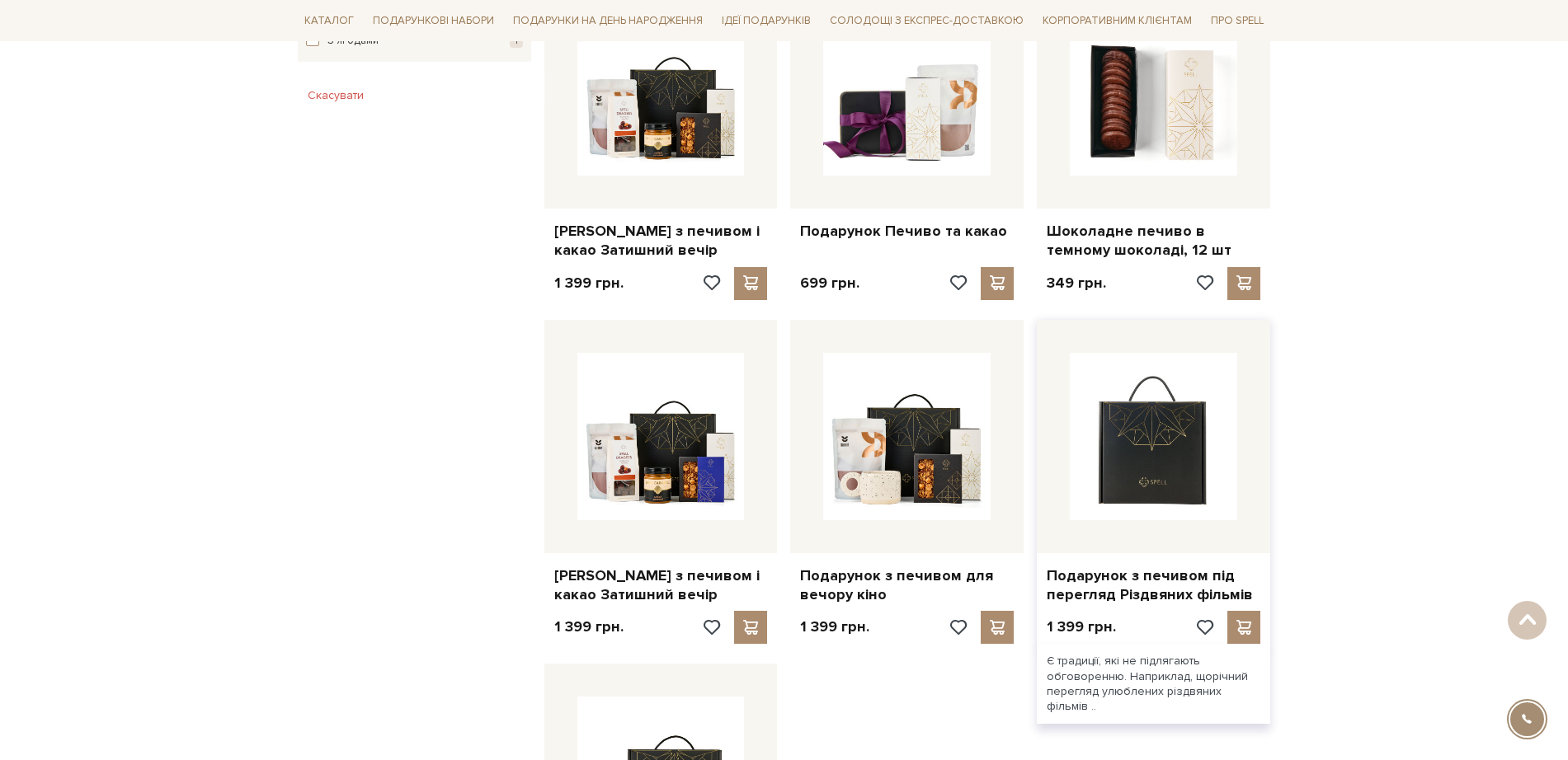
click at [1161, 465] on img at bounding box center [1153, 436] width 167 height 167
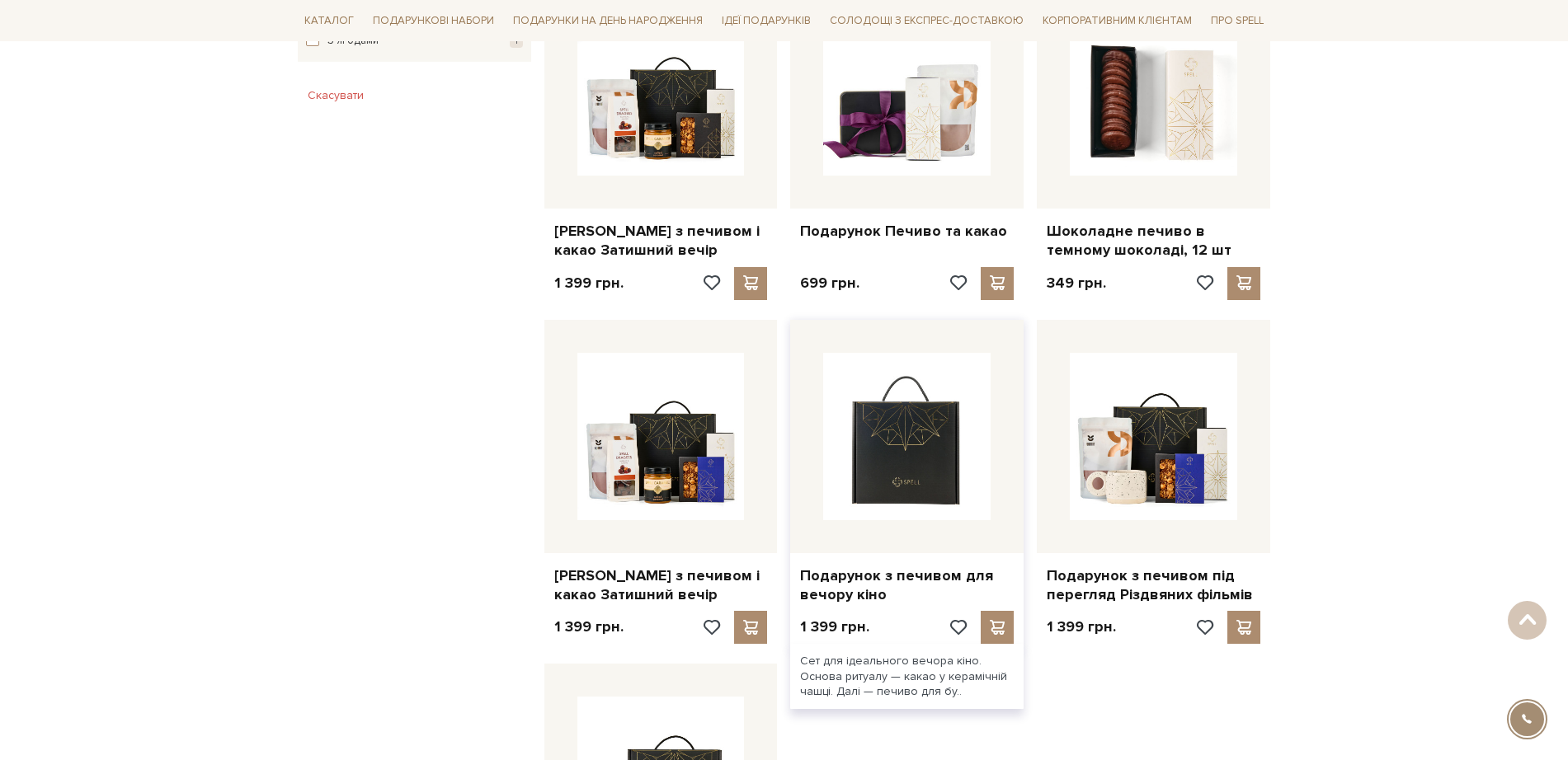
click at [893, 449] on img at bounding box center [907, 436] width 167 height 167
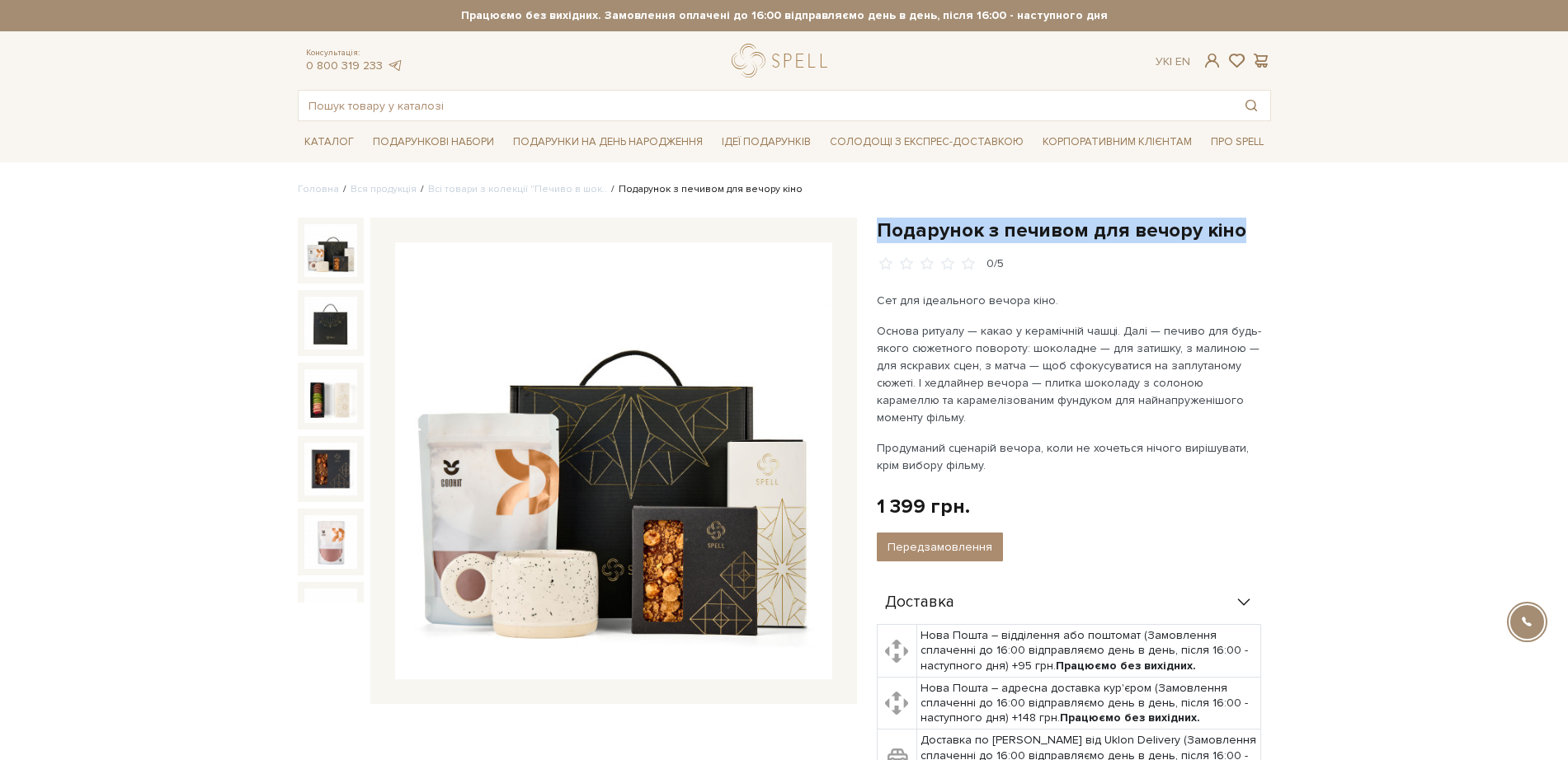
drag, startPoint x: 880, startPoint y: 224, endPoint x: 1232, endPoint y: 233, distance: 352.1
click at [1232, 233] on h1 "Подарунок з печивом для вечору кіно" at bounding box center [1074, 230] width 394 height 26
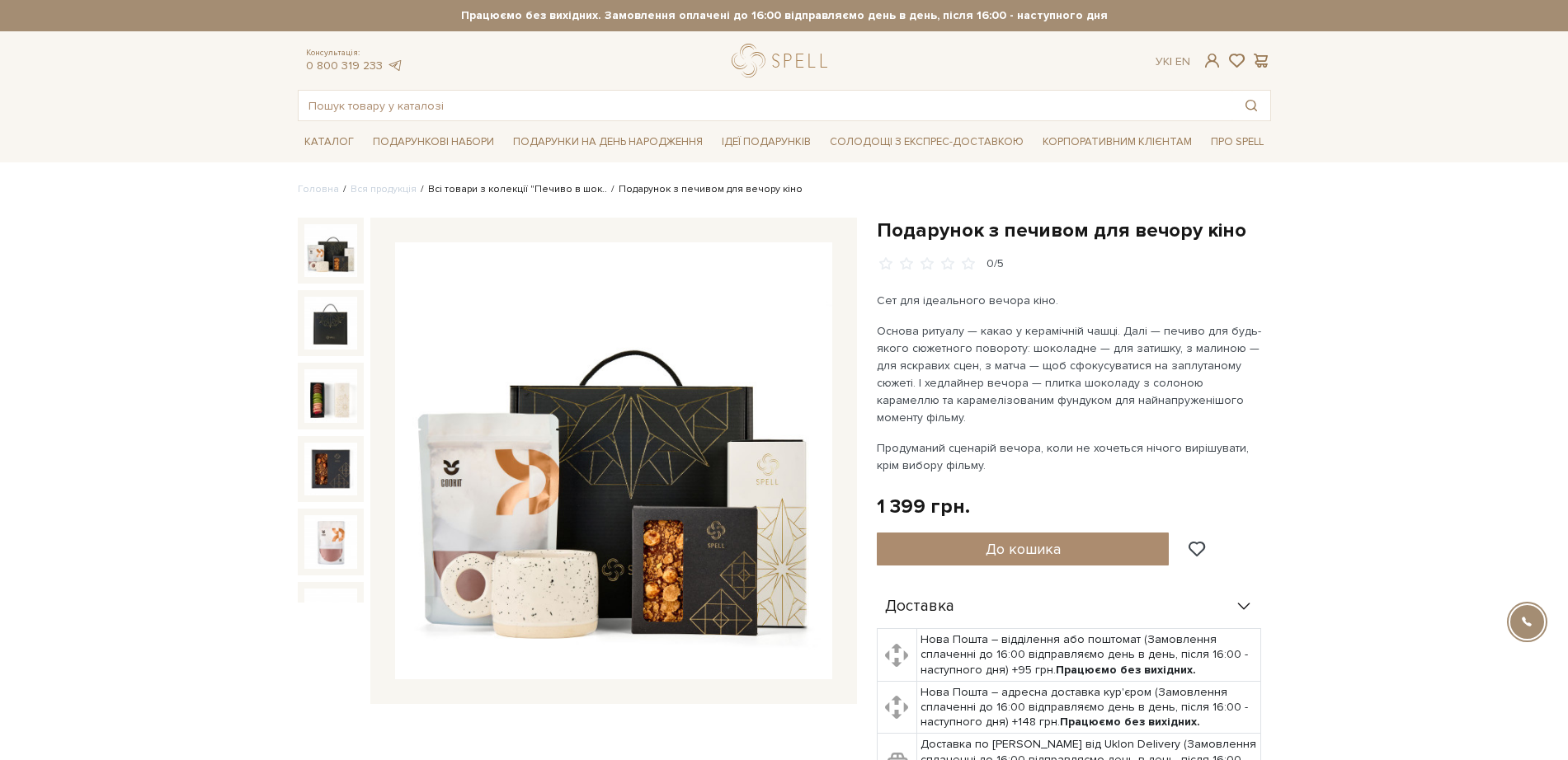
click at [555, 193] on link "Всі товари з колекції "Печиво в шок.." at bounding box center [517, 189] width 179 height 12
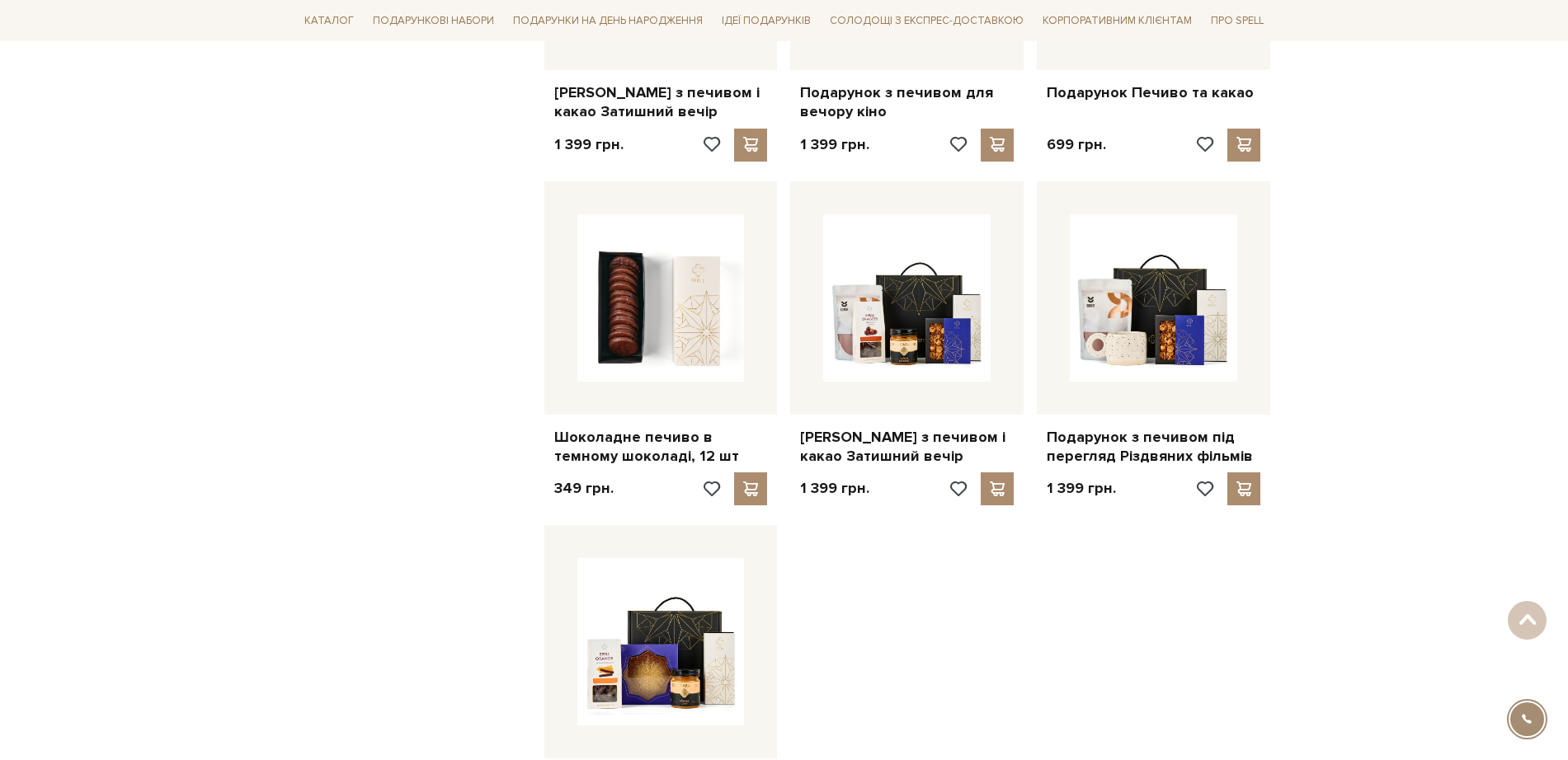
scroll to position [1134, 0]
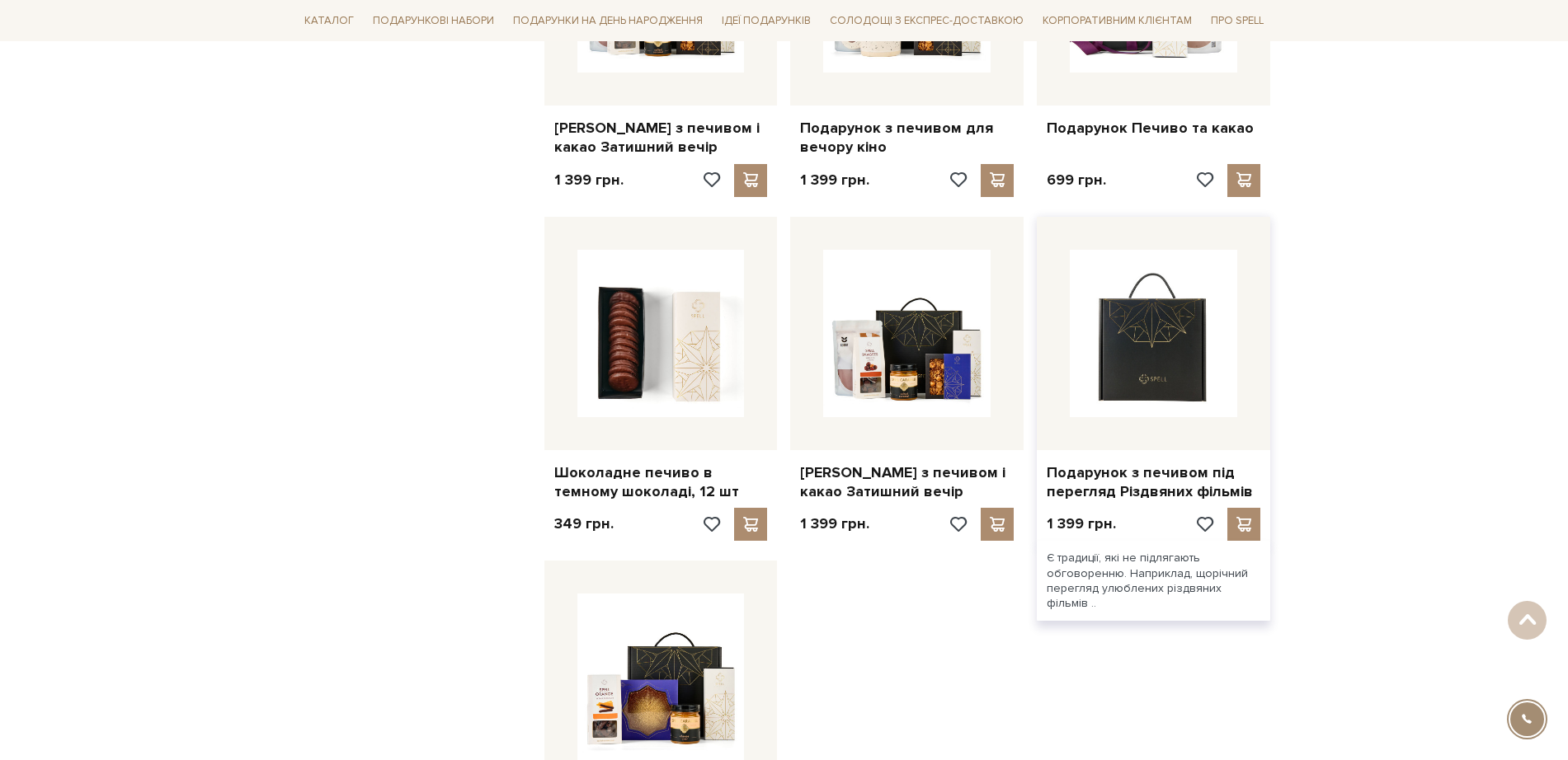
click at [1109, 352] on img at bounding box center [1153, 334] width 167 height 167
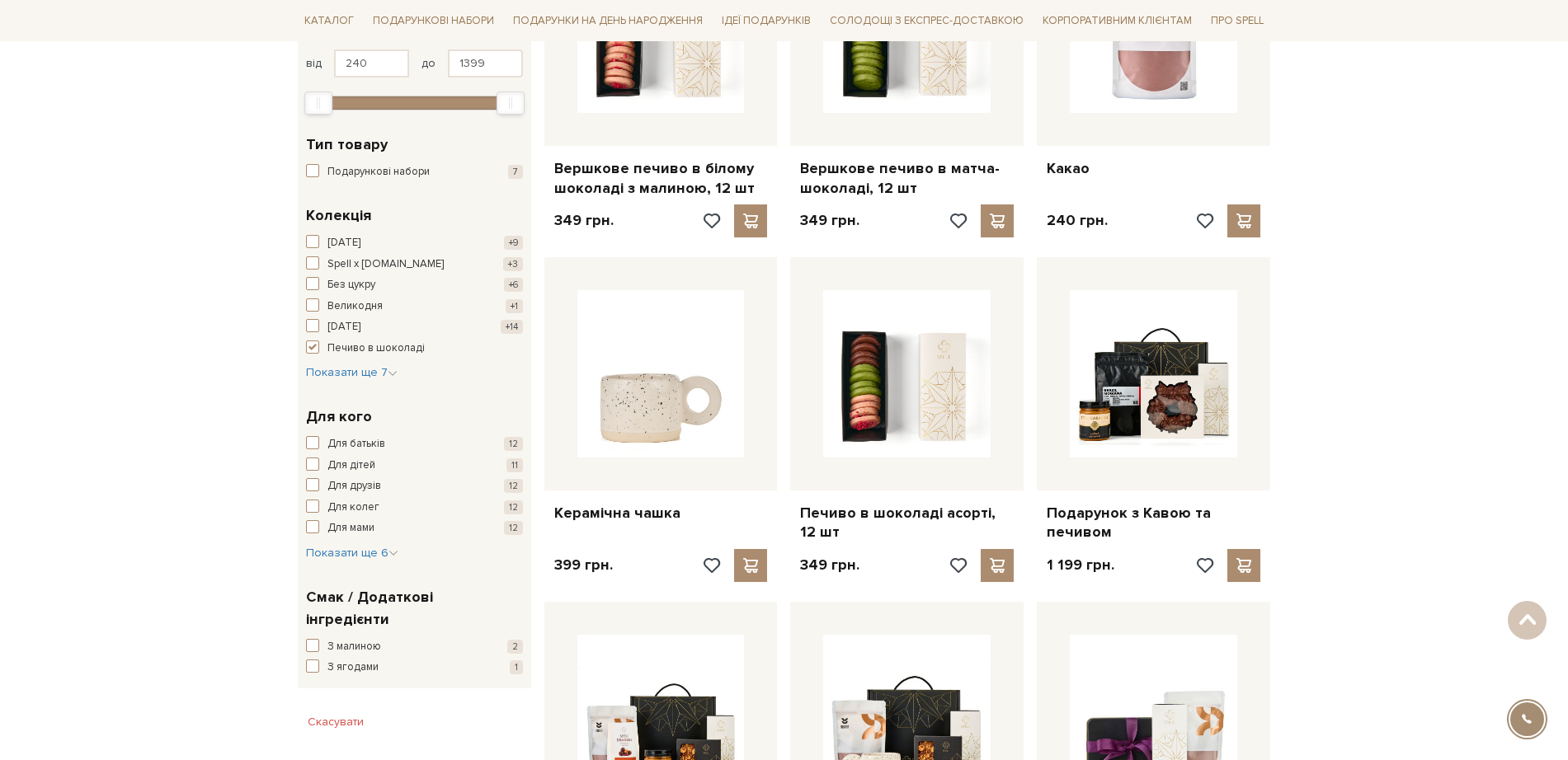
scroll to position [516, 0]
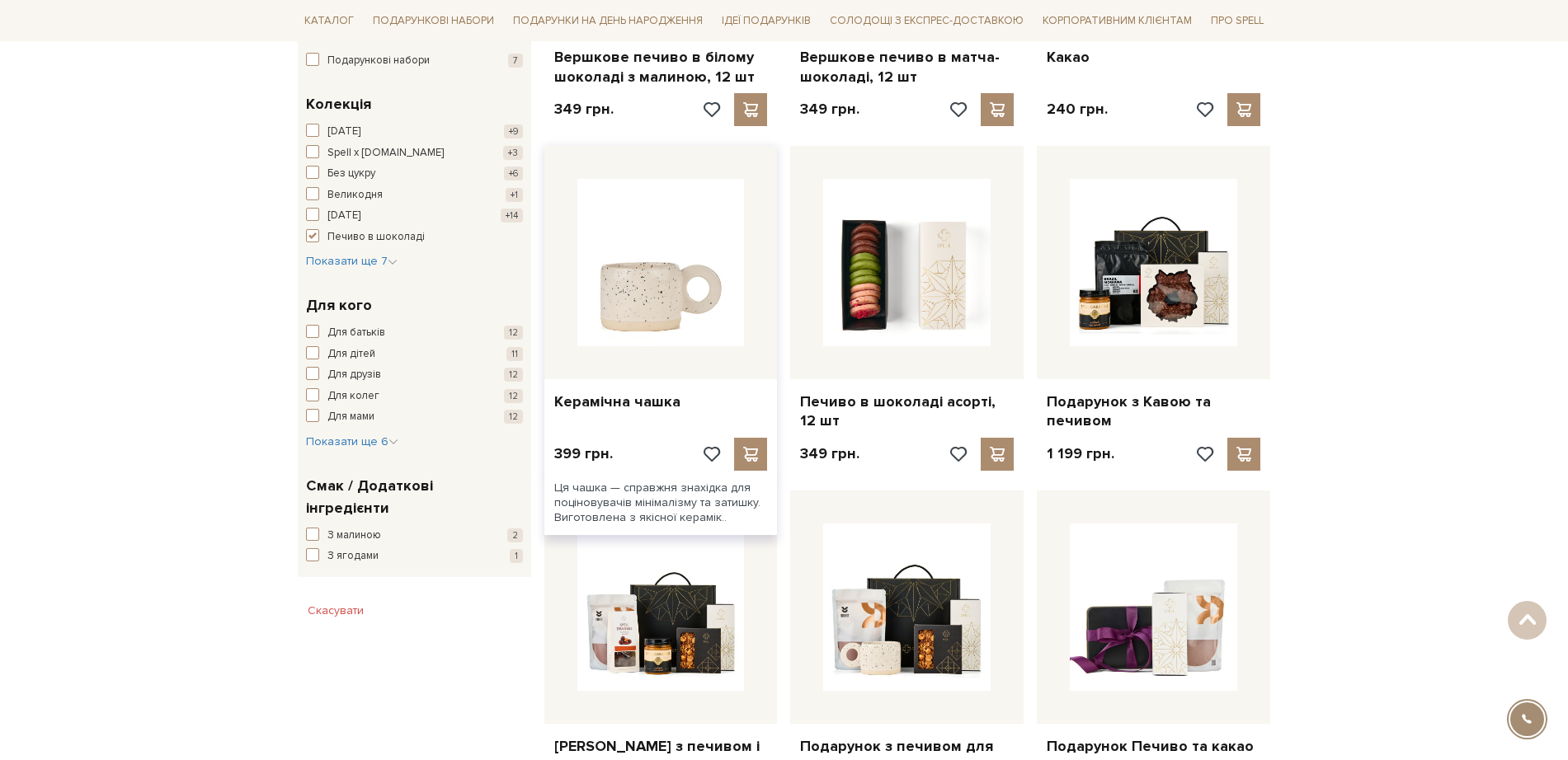
click at [646, 264] on img at bounding box center [661, 262] width 167 height 167
